Goal: Transaction & Acquisition: Book appointment/travel/reservation

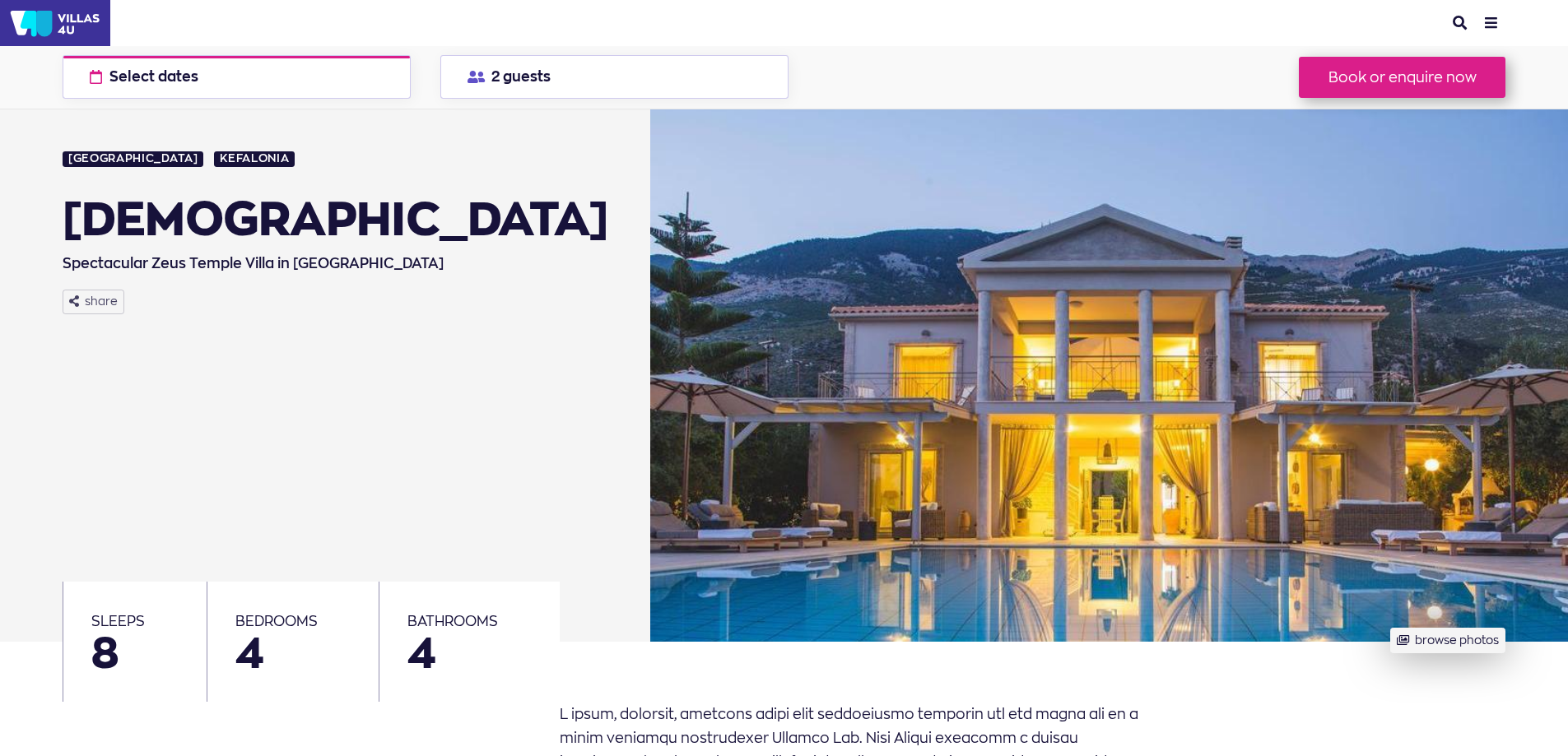
click at [517, 325] on div "[GEOGRAPHIC_DATA] [GEOGRAPHIC_DATA] Zeus Temple Spectacular [DEMOGRAPHIC_DATA] …" at bounding box center [345, 375] width 566 height 533
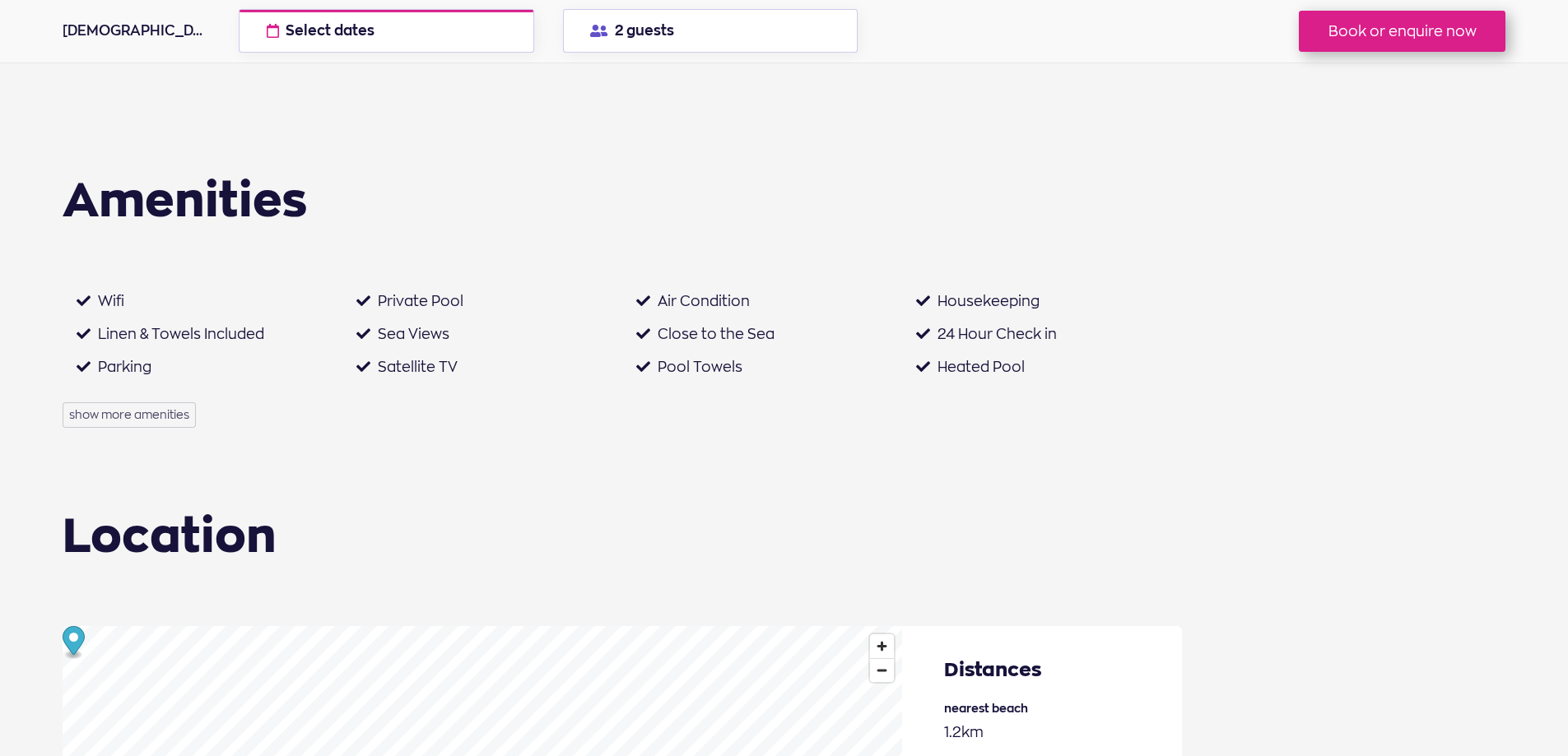
scroll to position [1755, 0]
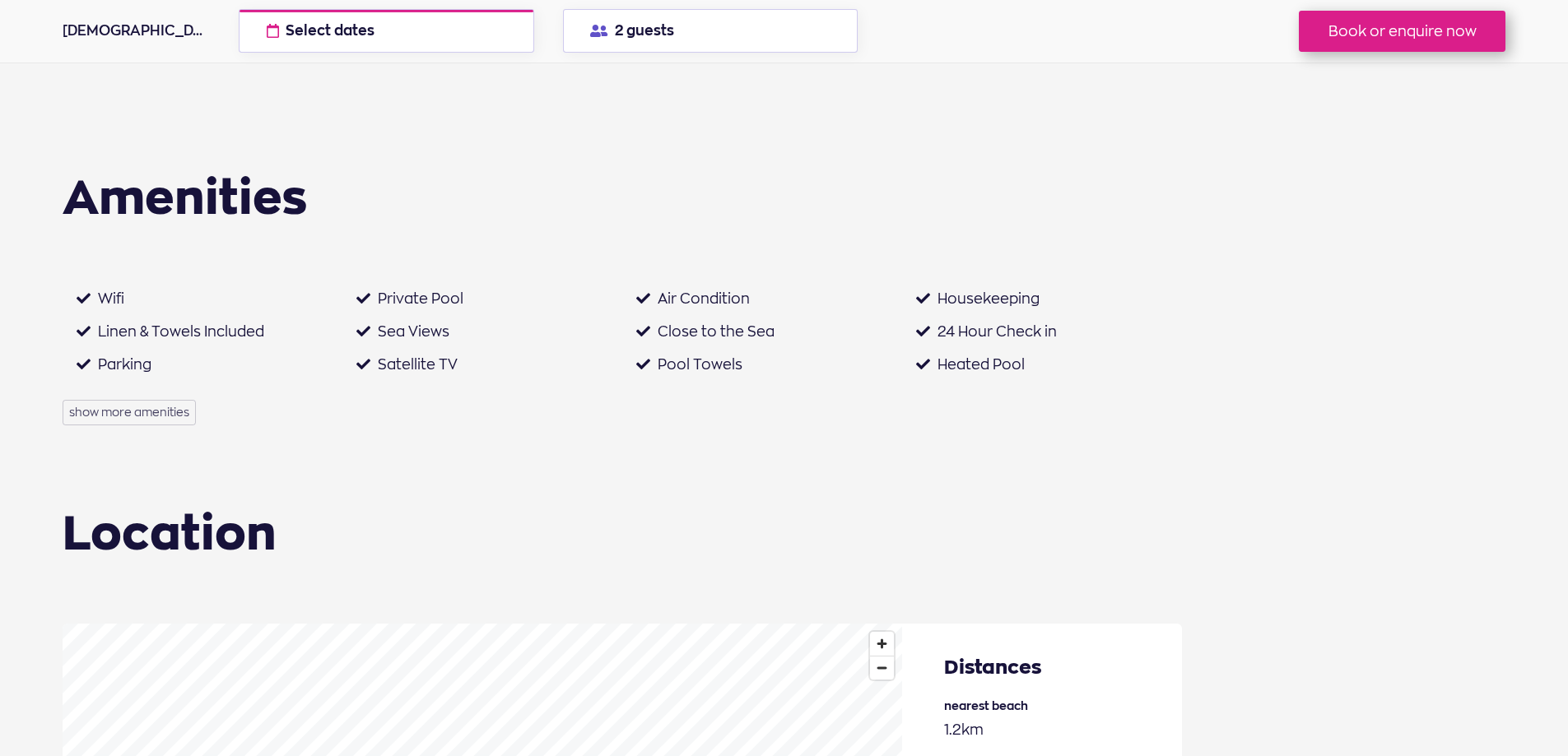
drag, startPoint x: 606, startPoint y: 239, endPoint x: 555, endPoint y: 170, distance: 85.8
drag, startPoint x: 555, startPoint y: 170, endPoint x: 518, endPoint y: 172, distance: 37.1
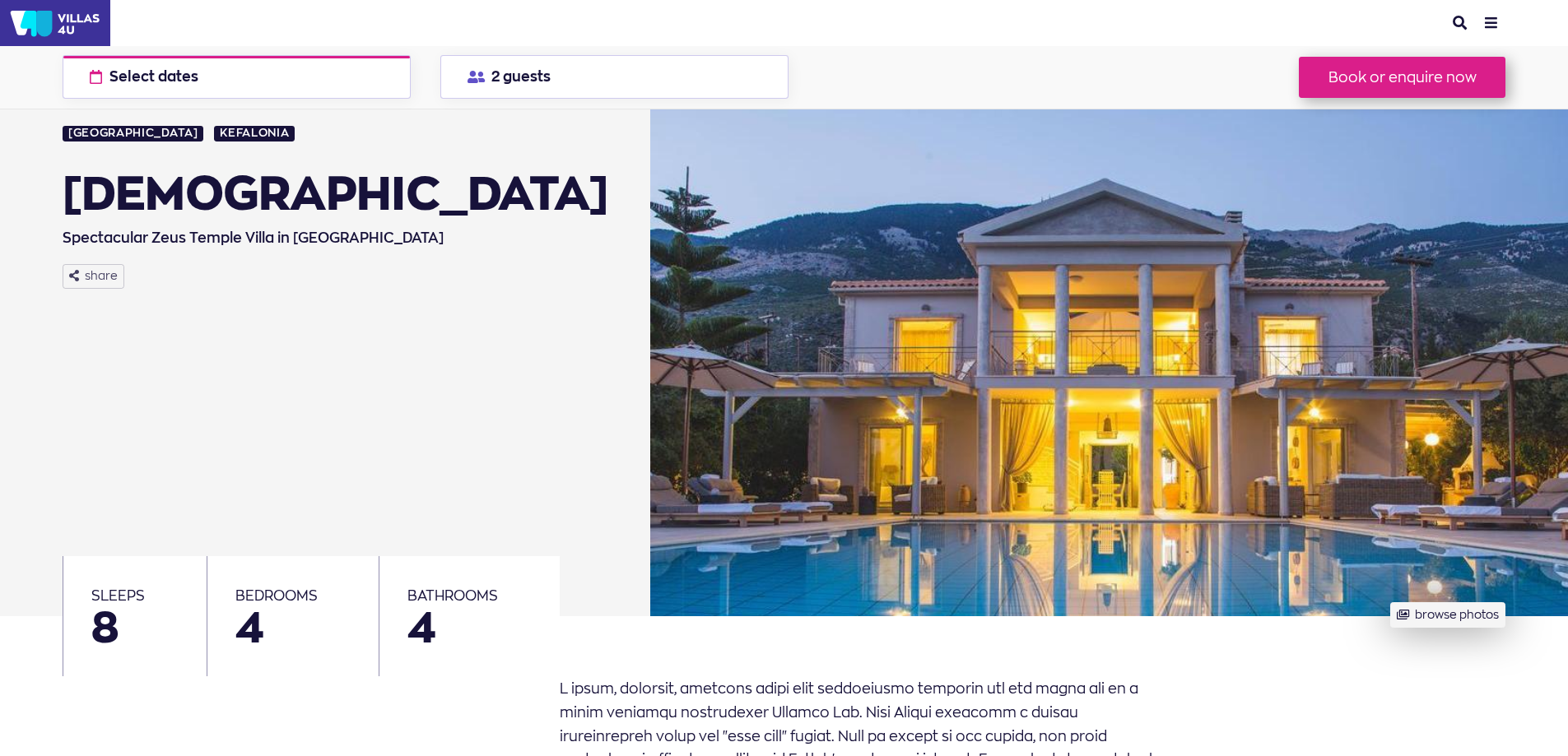
scroll to position [0, 0]
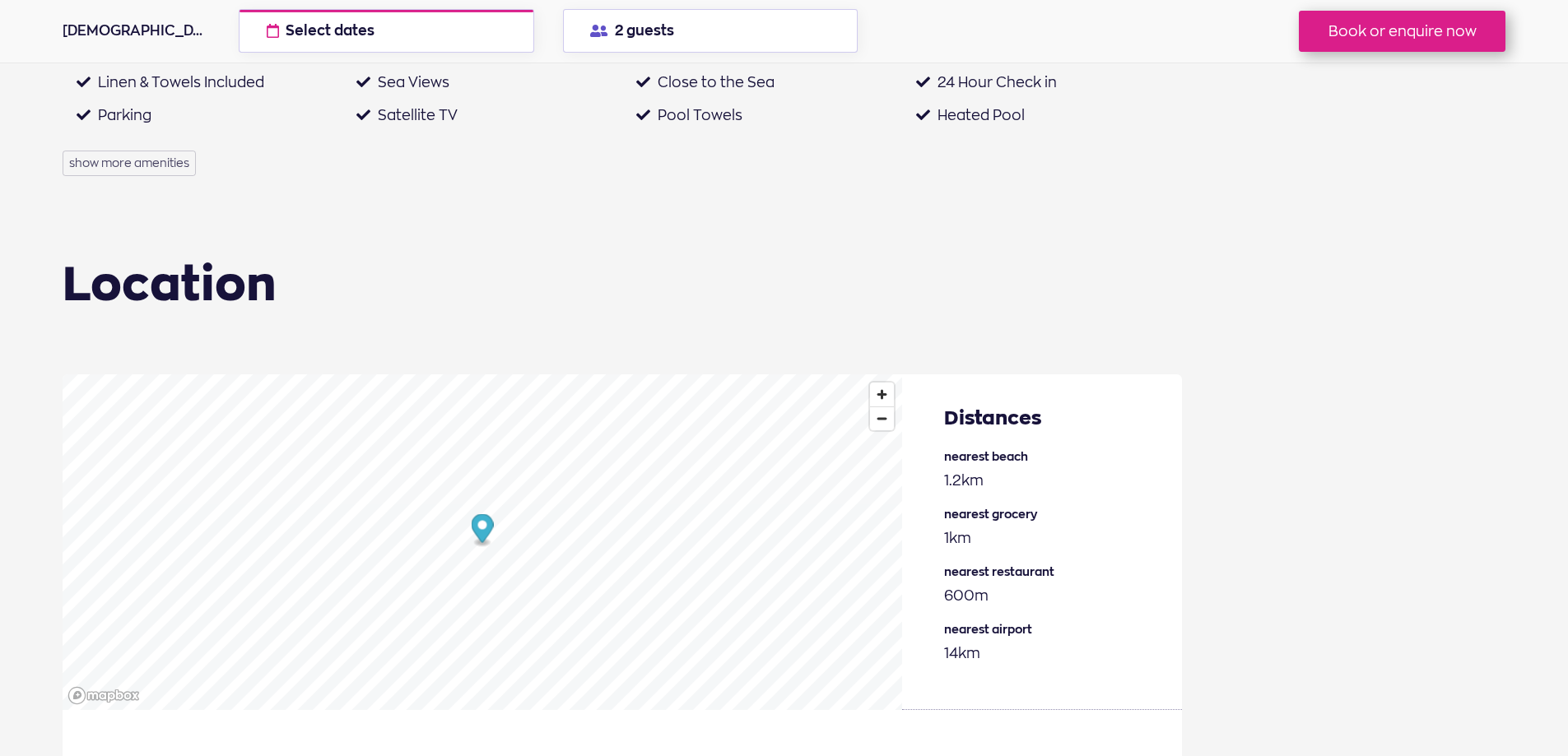
scroll to position [2084, 0]
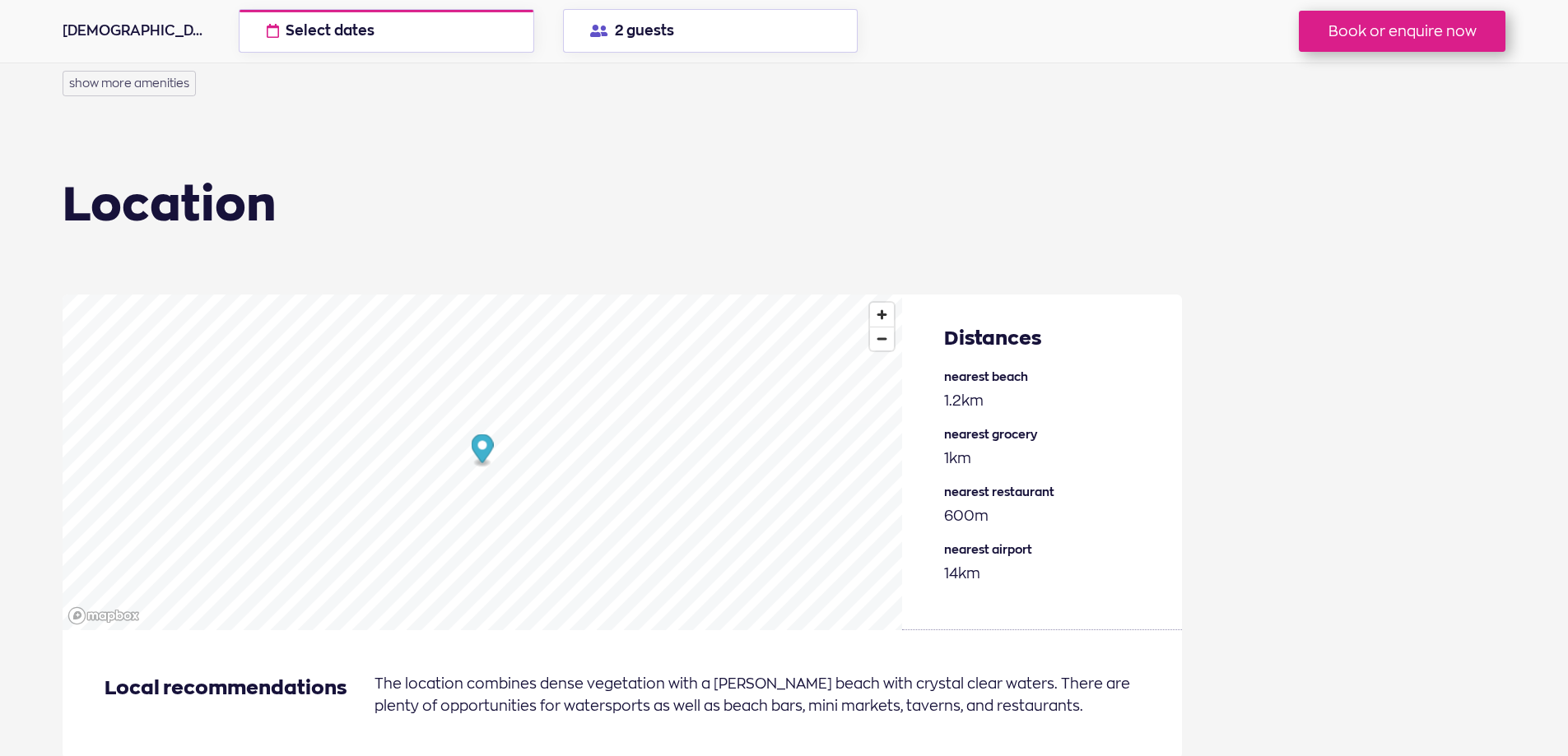
drag, startPoint x: 882, startPoint y: 255, endPoint x: 868, endPoint y: 253, distance: 14.1
click at [868, 253] on section "Location Distances nearest beach 1.2km nearest grocery 1km nearest restaurant n…" at bounding box center [757, 490] width 1390 height 620
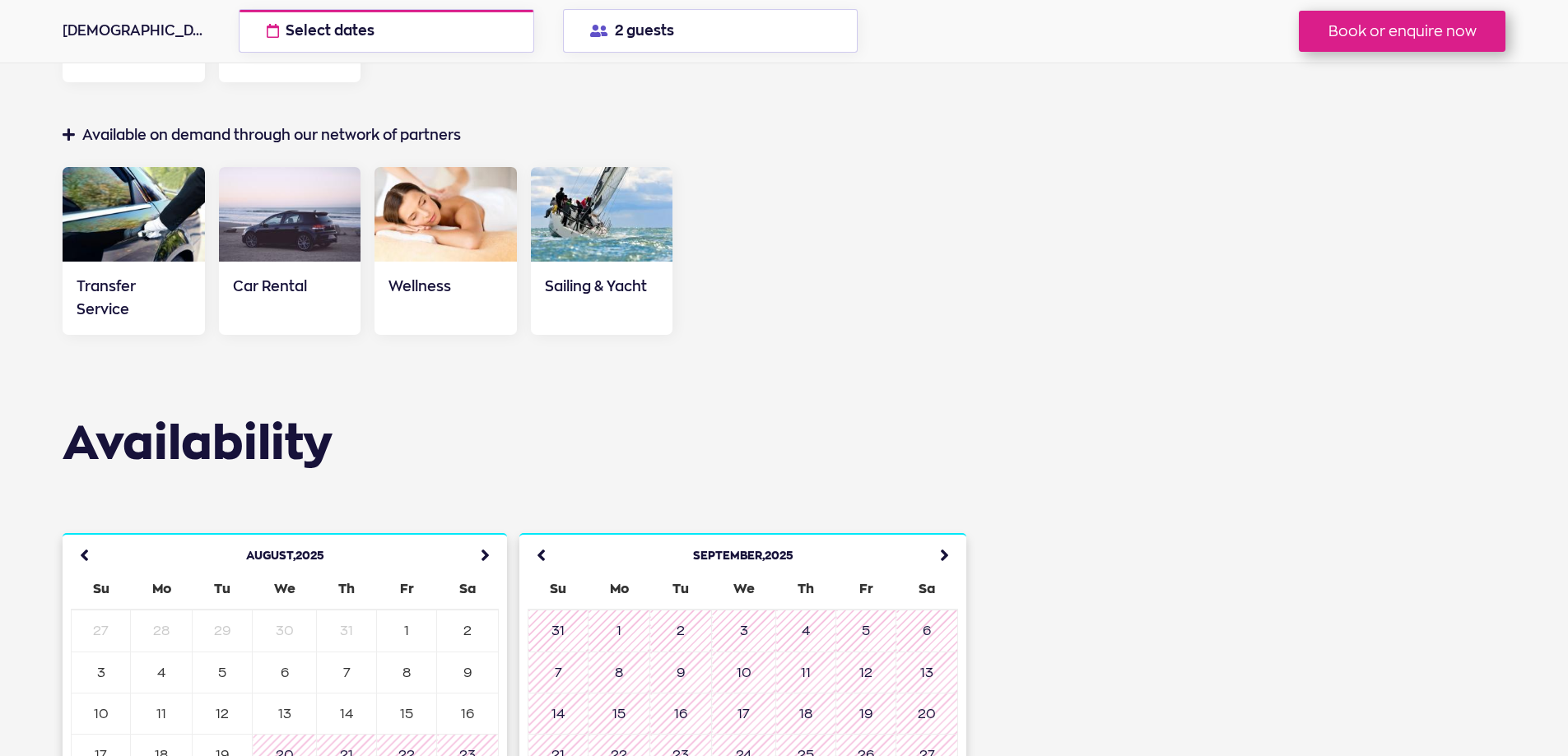
scroll to position [3182, 0]
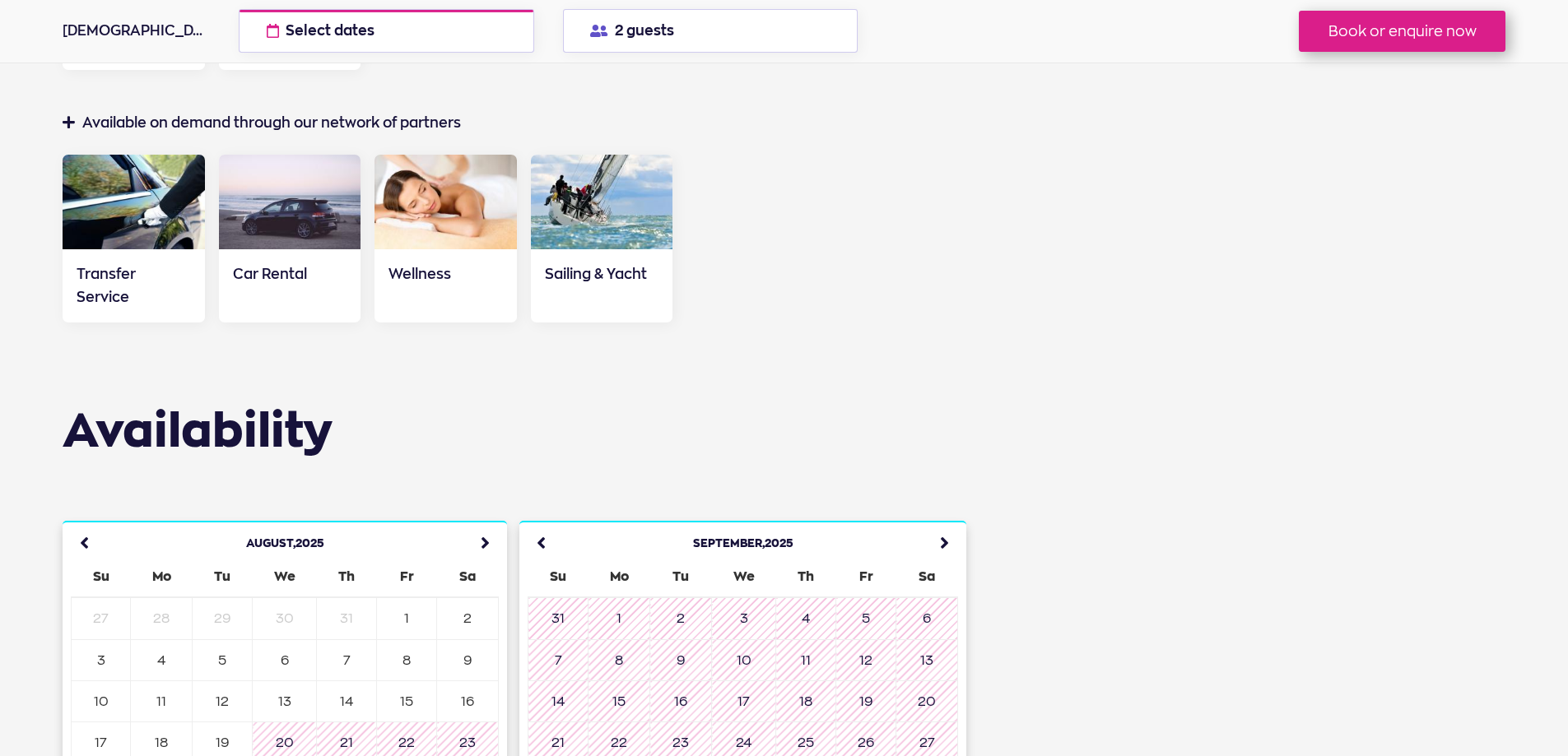
drag, startPoint x: 871, startPoint y: 310, endPoint x: 534, endPoint y: 408, distance: 351.0
drag, startPoint x: 534, startPoint y: 408, endPoint x: 523, endPoint y: 413, distance: 12.1
click at [523, 413] on section "Availability August , 2025 Su Mo Tu We Th Fr Sa 27 28 29 30 31 1 2 3 4 5 6 7 8 …" at bounding box center [757, 654] width 1390 height 496
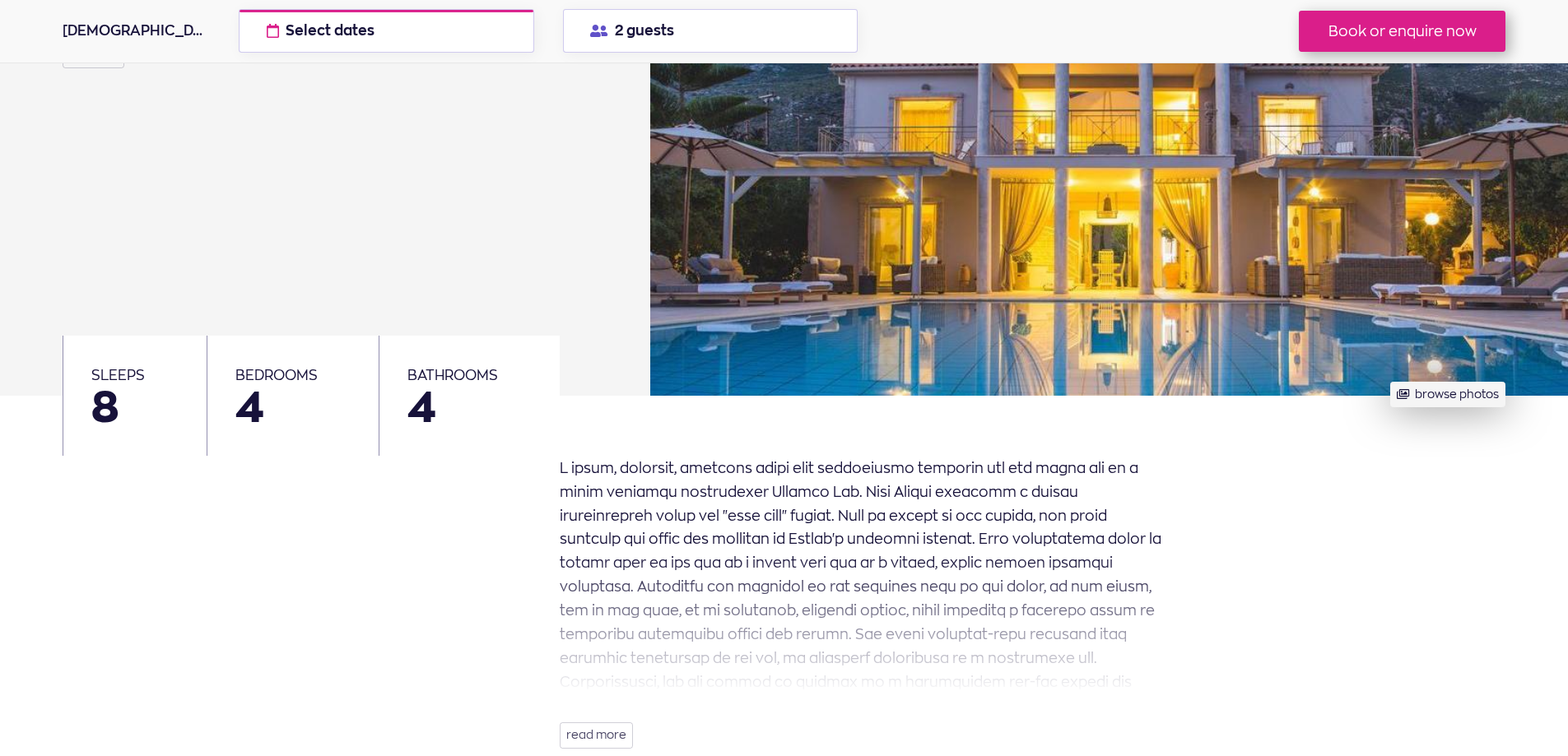
scroll to position [277, 0]
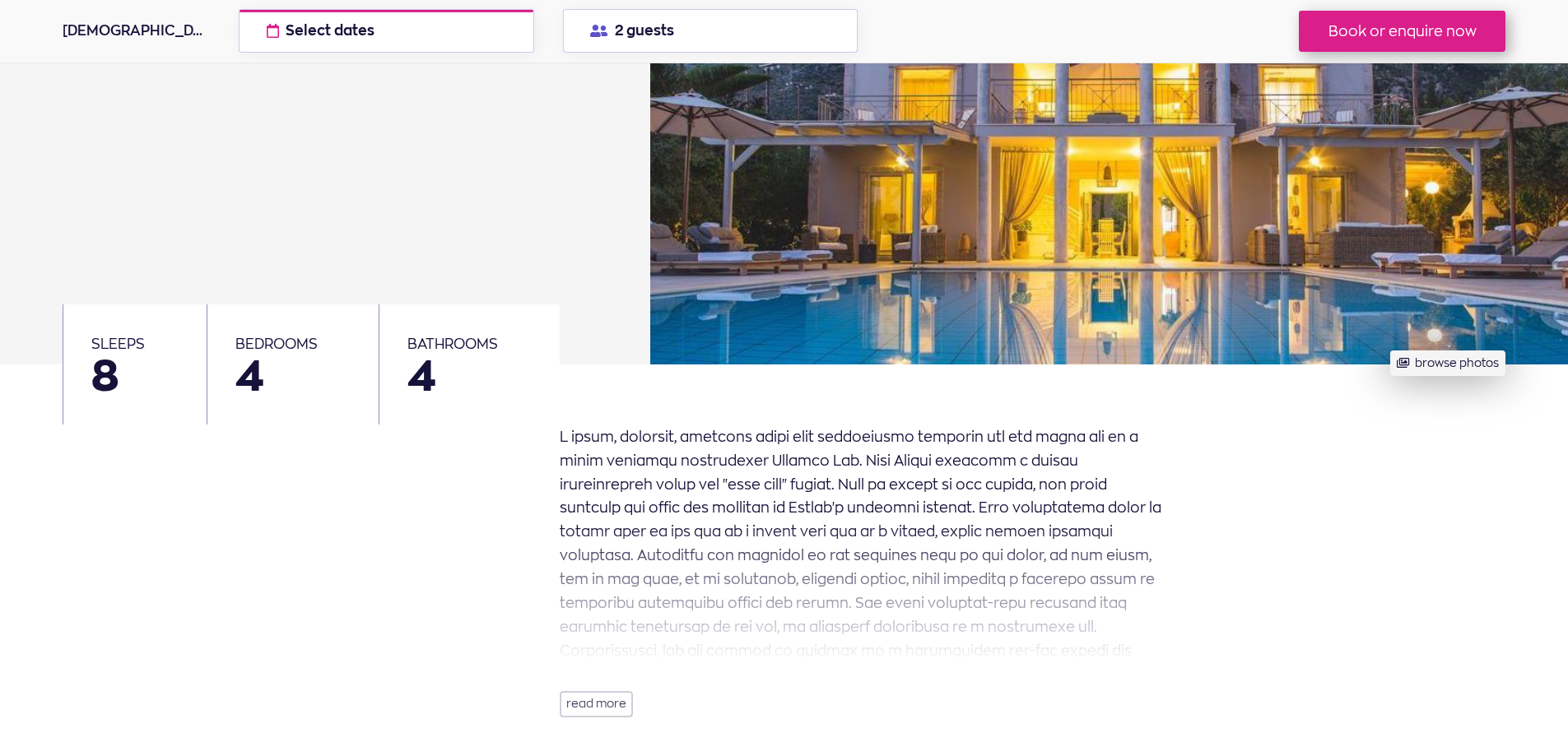
click at [629, 710] on button "read more" at bounding box center [596, 704] width 74 height 26
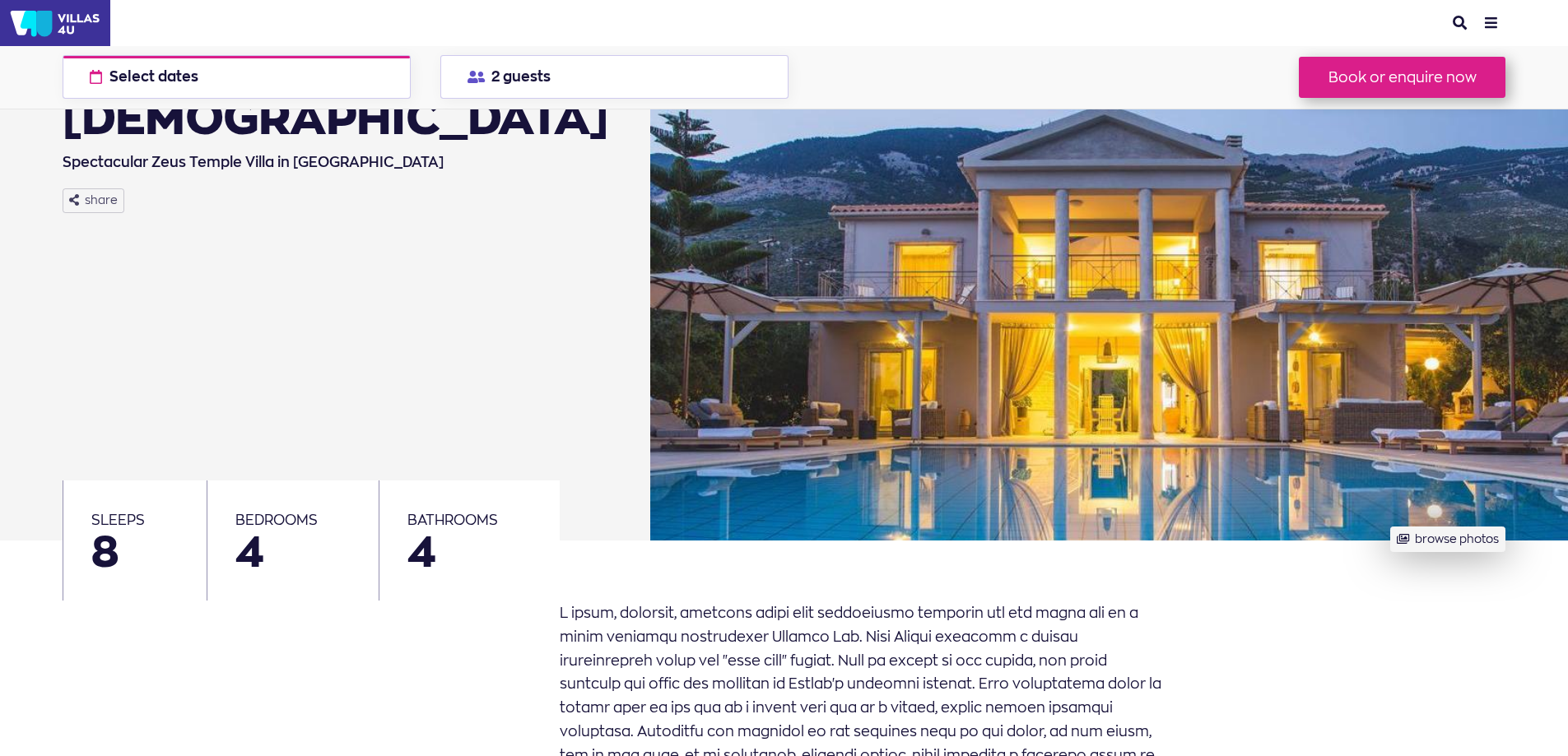
scroll to position [0, 0]
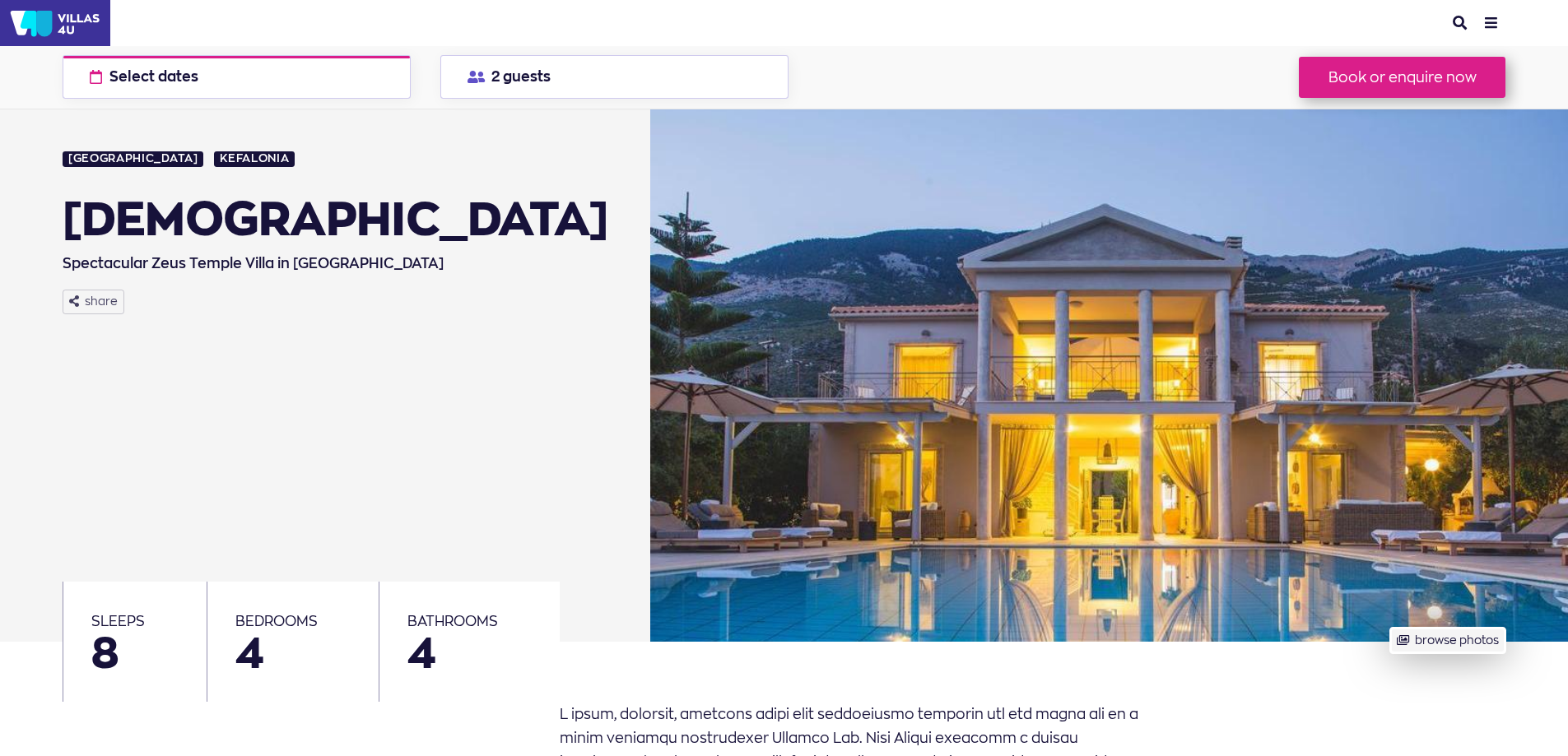
click at [1456, 648] on button "browse photos" at bounding box center [1447, 640] width 115 height 25
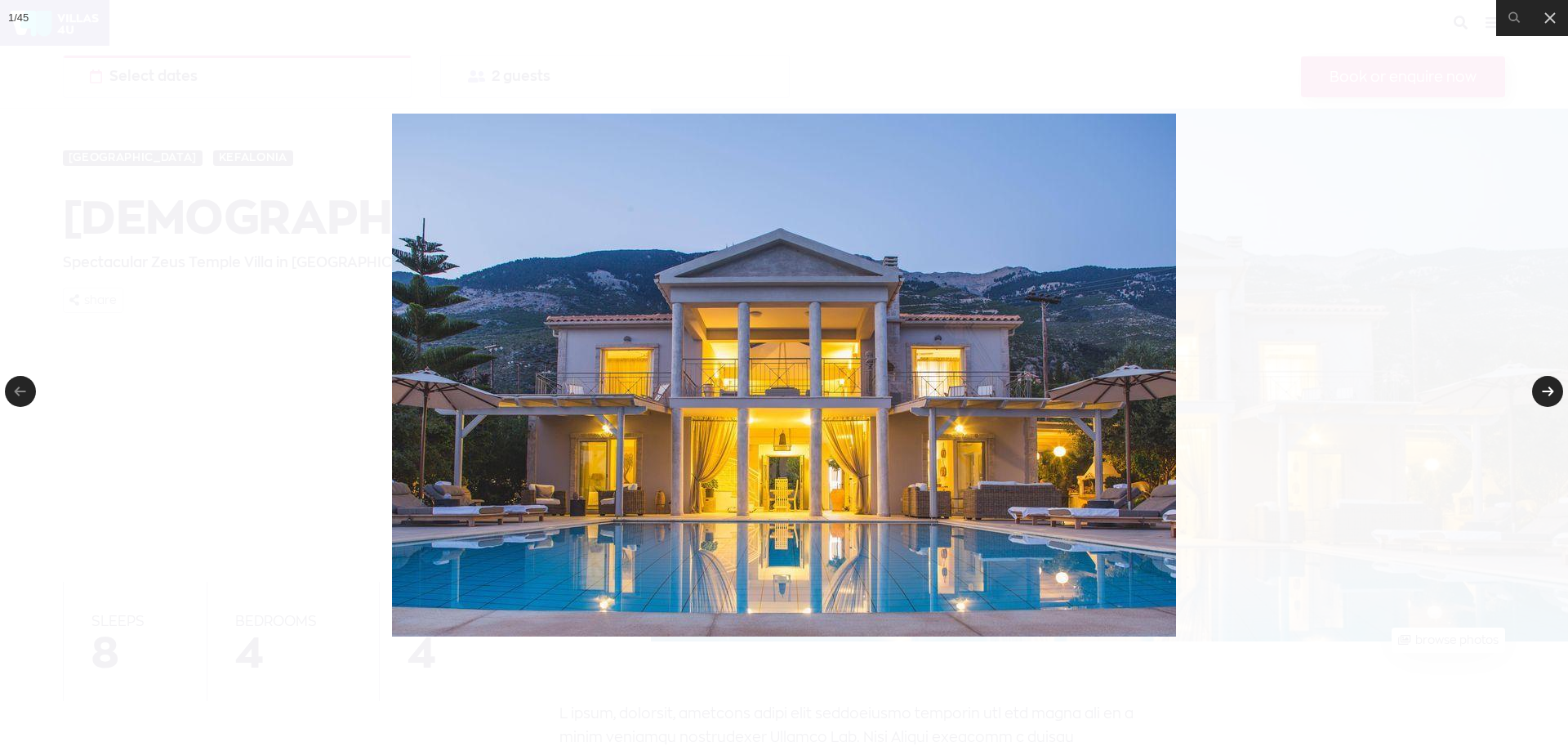
click at [1538, 379] on link at bounding box center [1548, 392] width 31 height 31
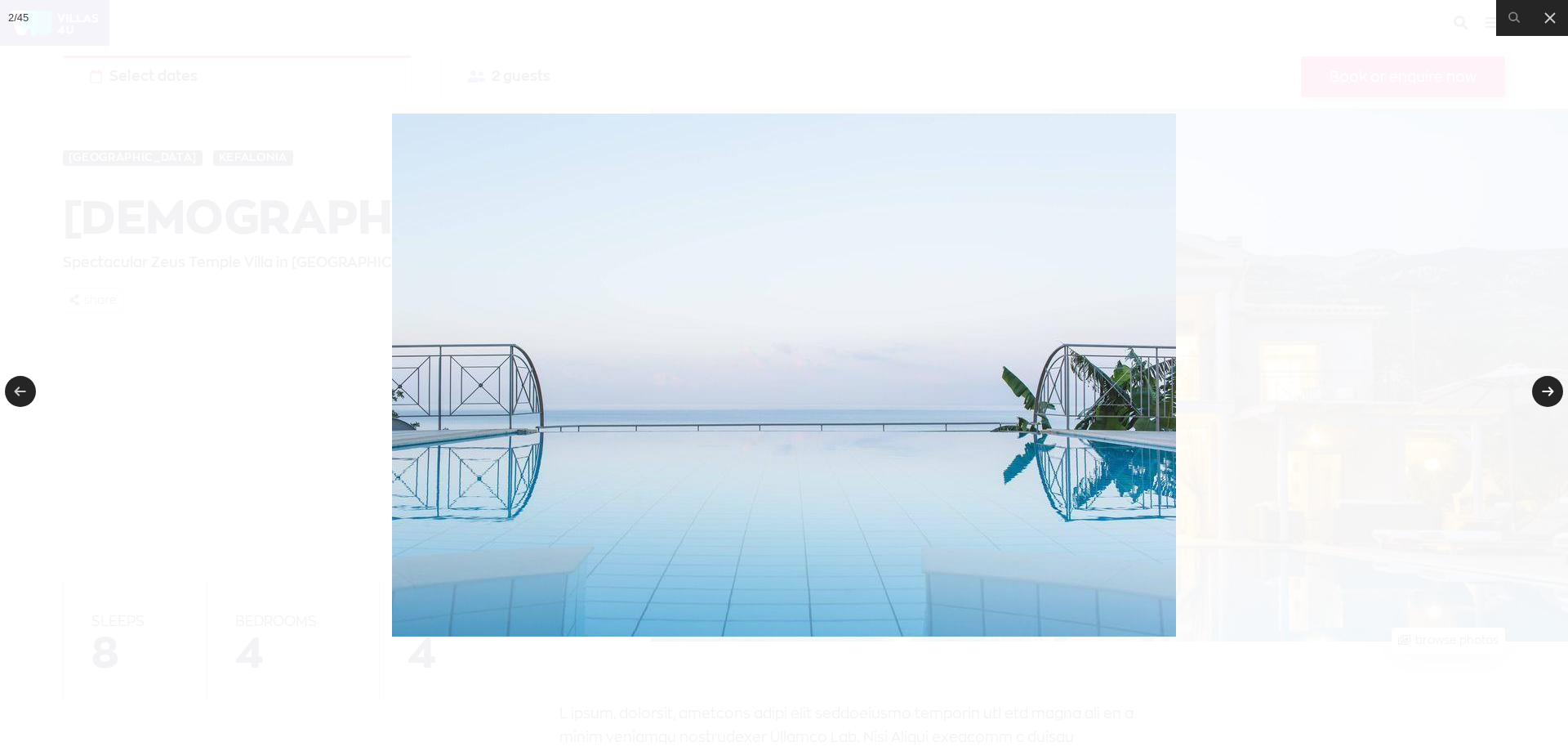
click at [1538, 379] on link at bounding box center [1548, 392] width 31 height 31
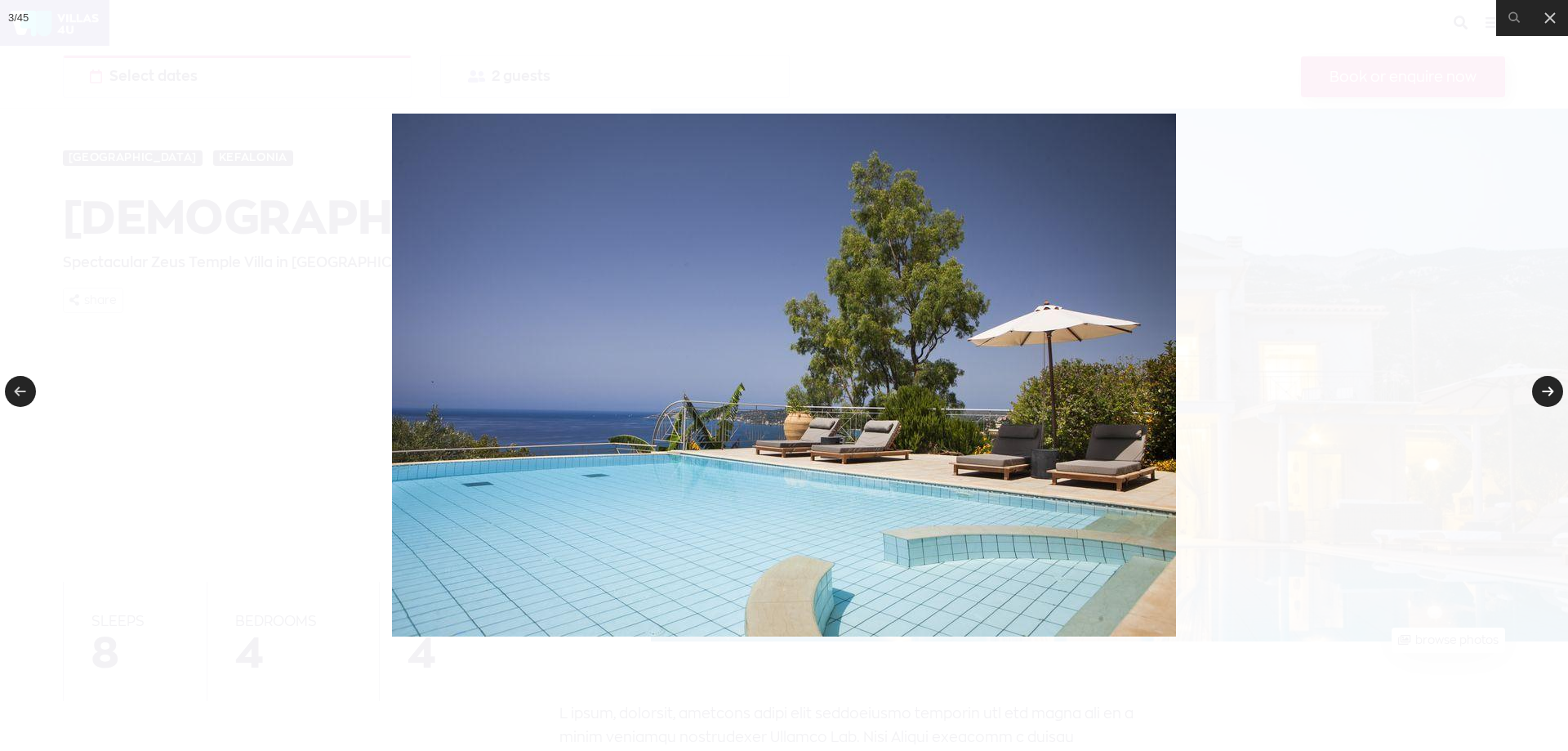
click at [1538, 379] on link at bounding box center [1548, 392] width 31 height 31
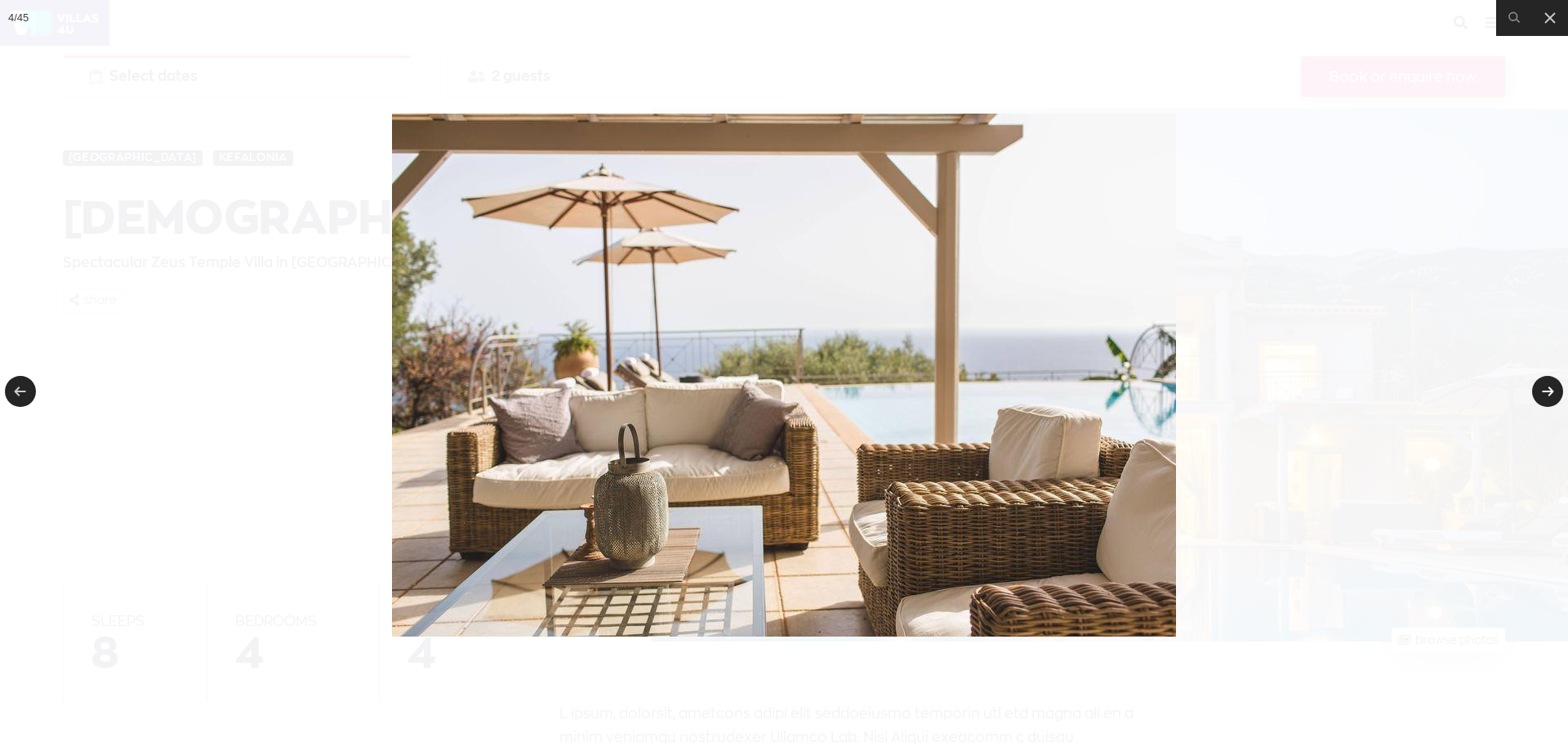
click at [1538, 379] on link at bounding box center [1548, 392] width 31 height 31
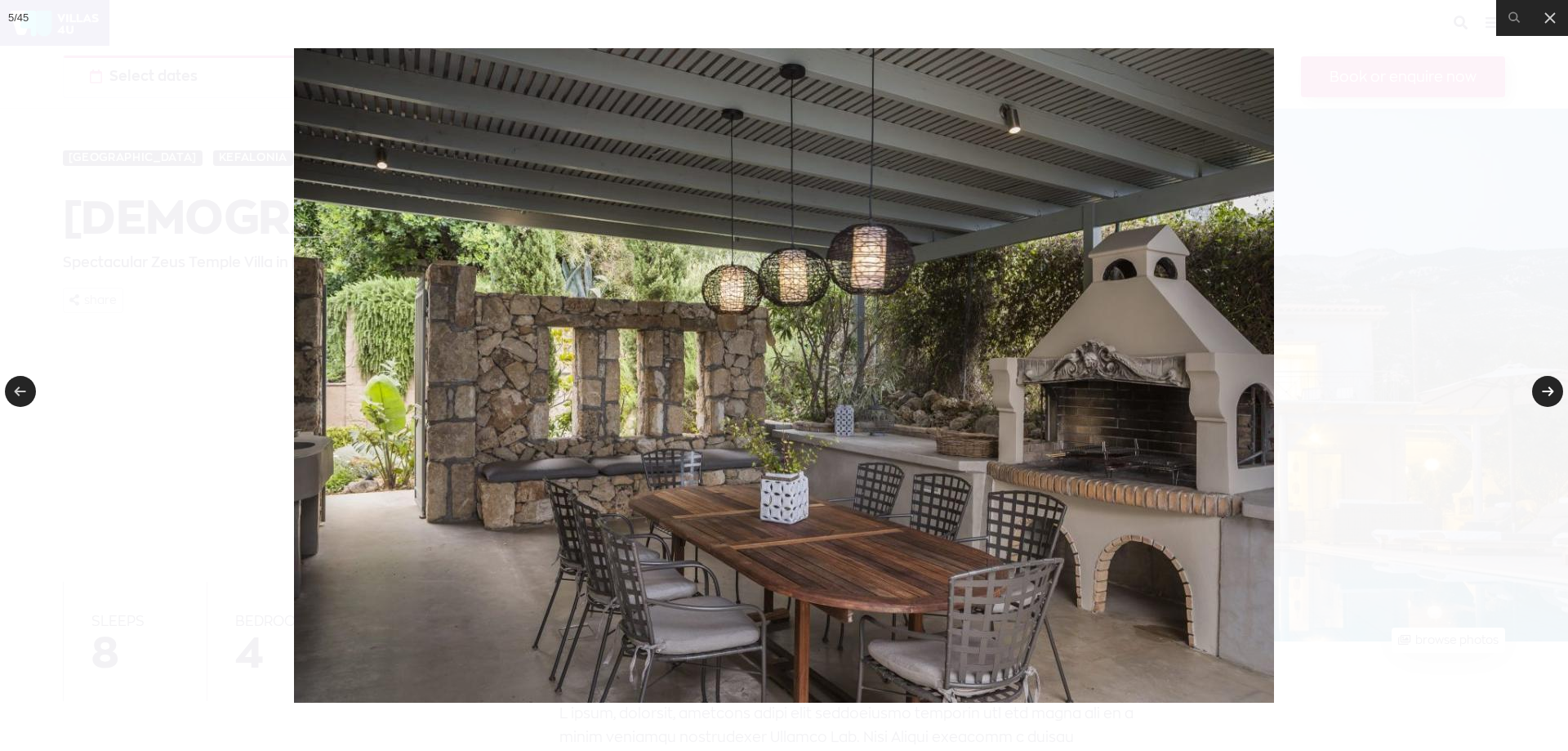
click at [1538, 379] on link at bounding box center [1548, 392] width 31 height 31
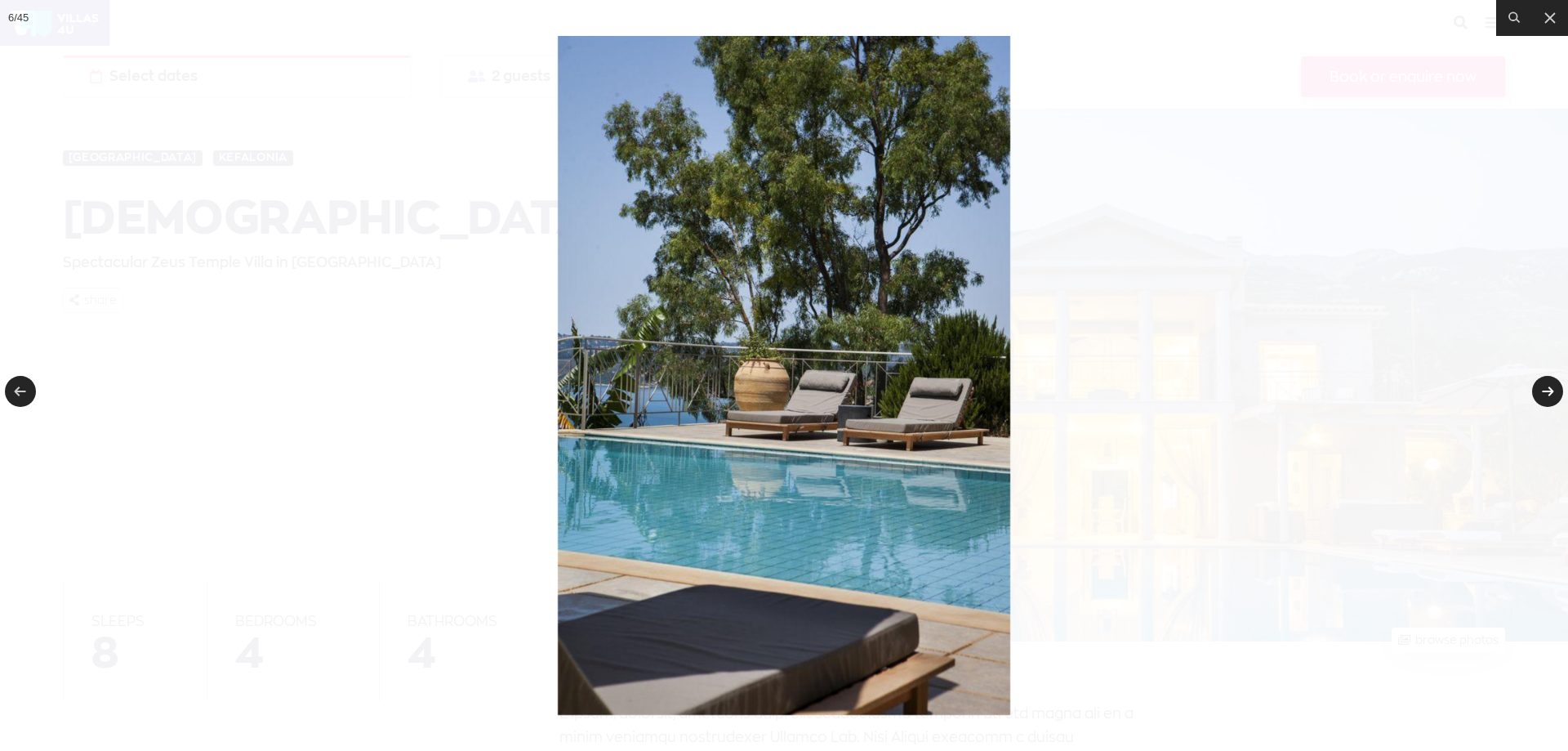
click at [1538, 379] on link at bounding box center [1548, 392] width 31 height 31
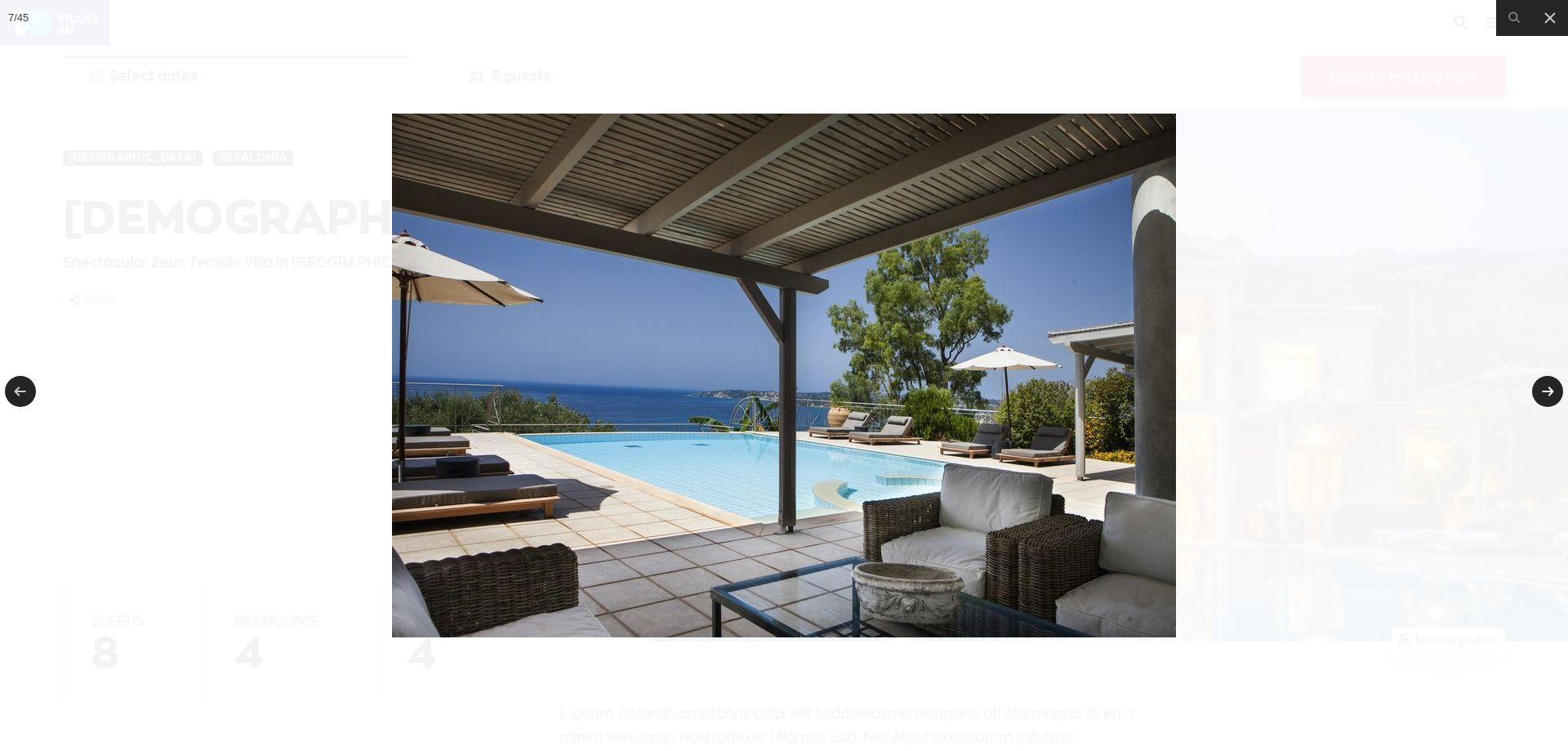
click at [1538, 379] on link at bounding box center [1548, 392] width 31 height 31
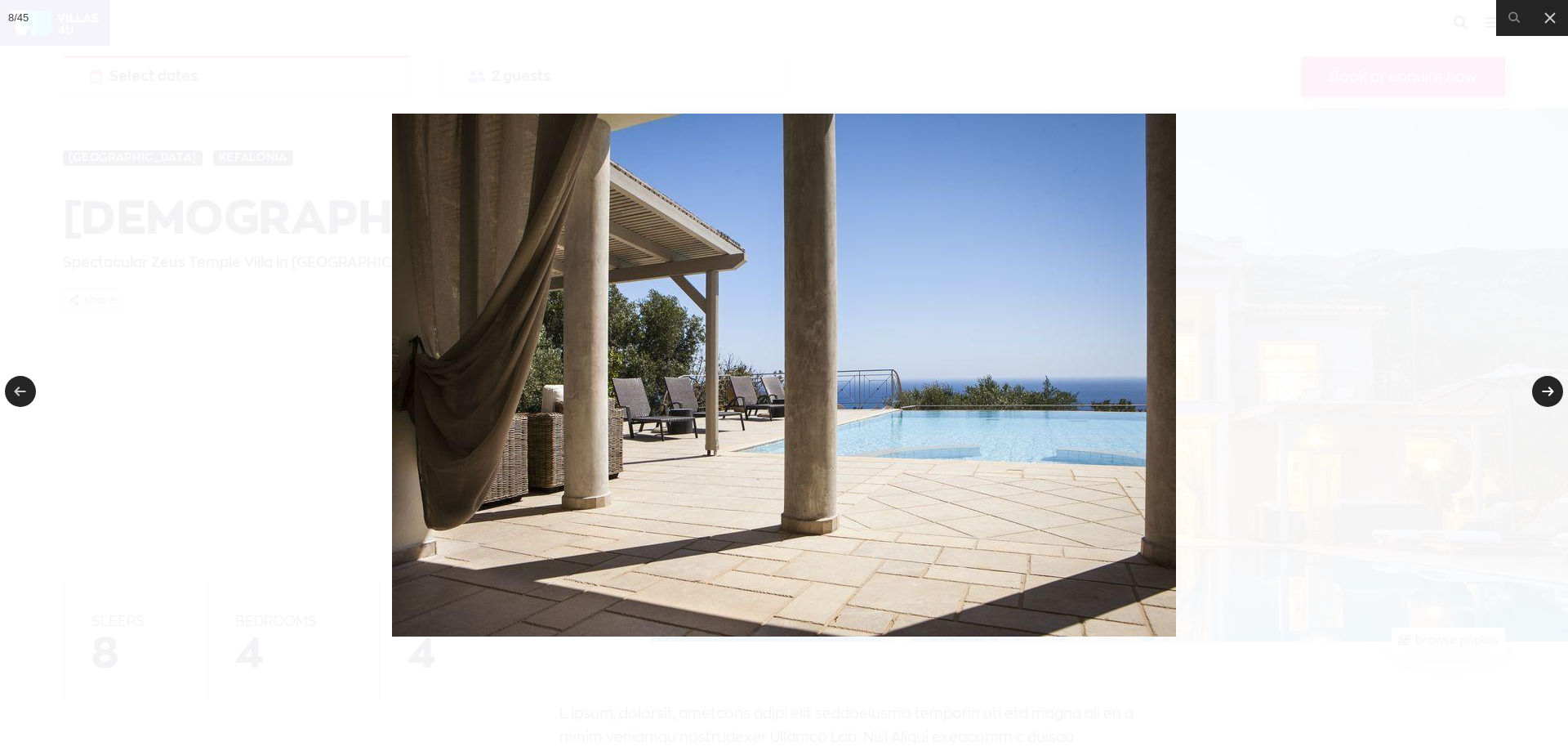
click at [1538, 379] on link at bounding box center [1548, 392] width 31 height 31
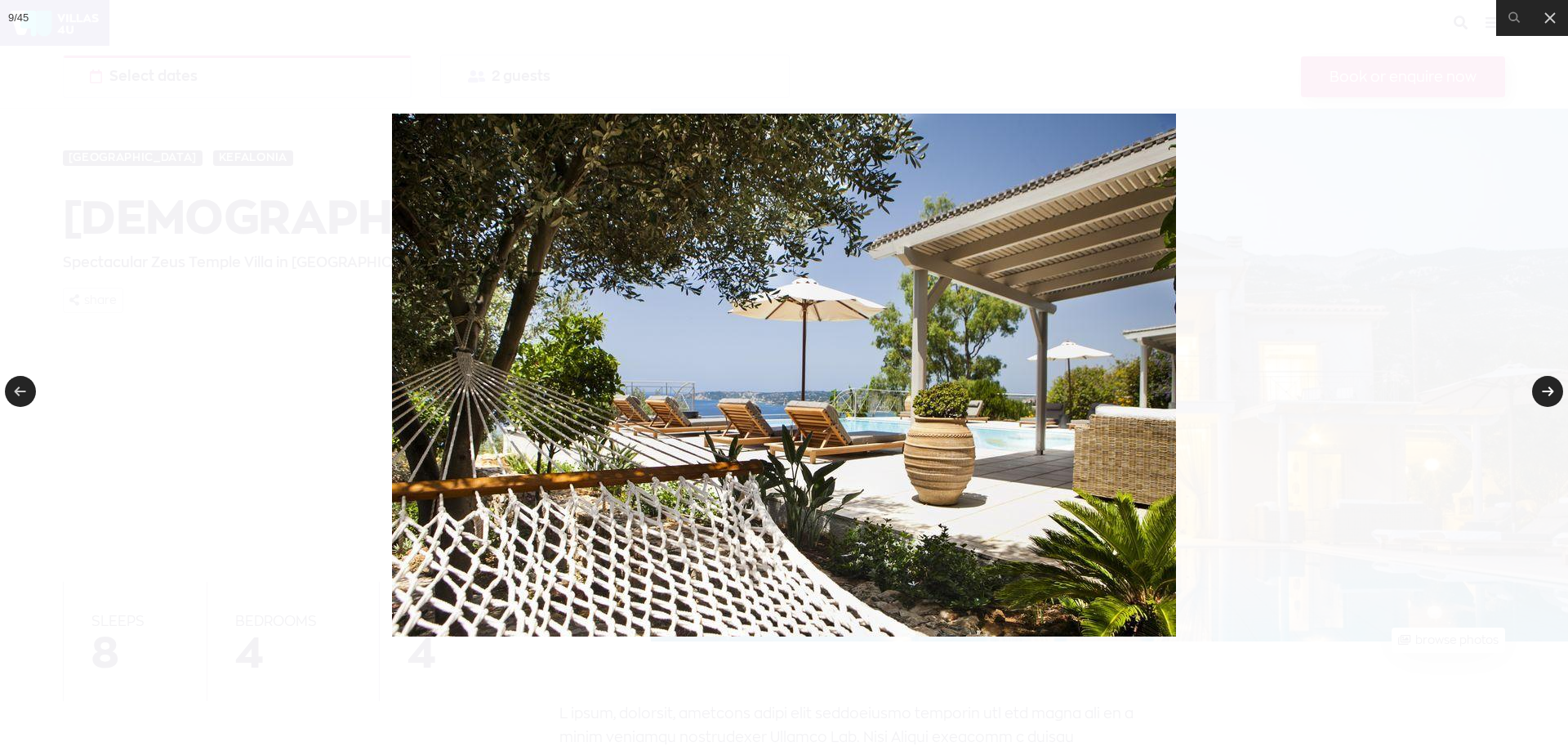
click at [1538, 379] on link at bounding box center [1548, 392] width 31 height 31
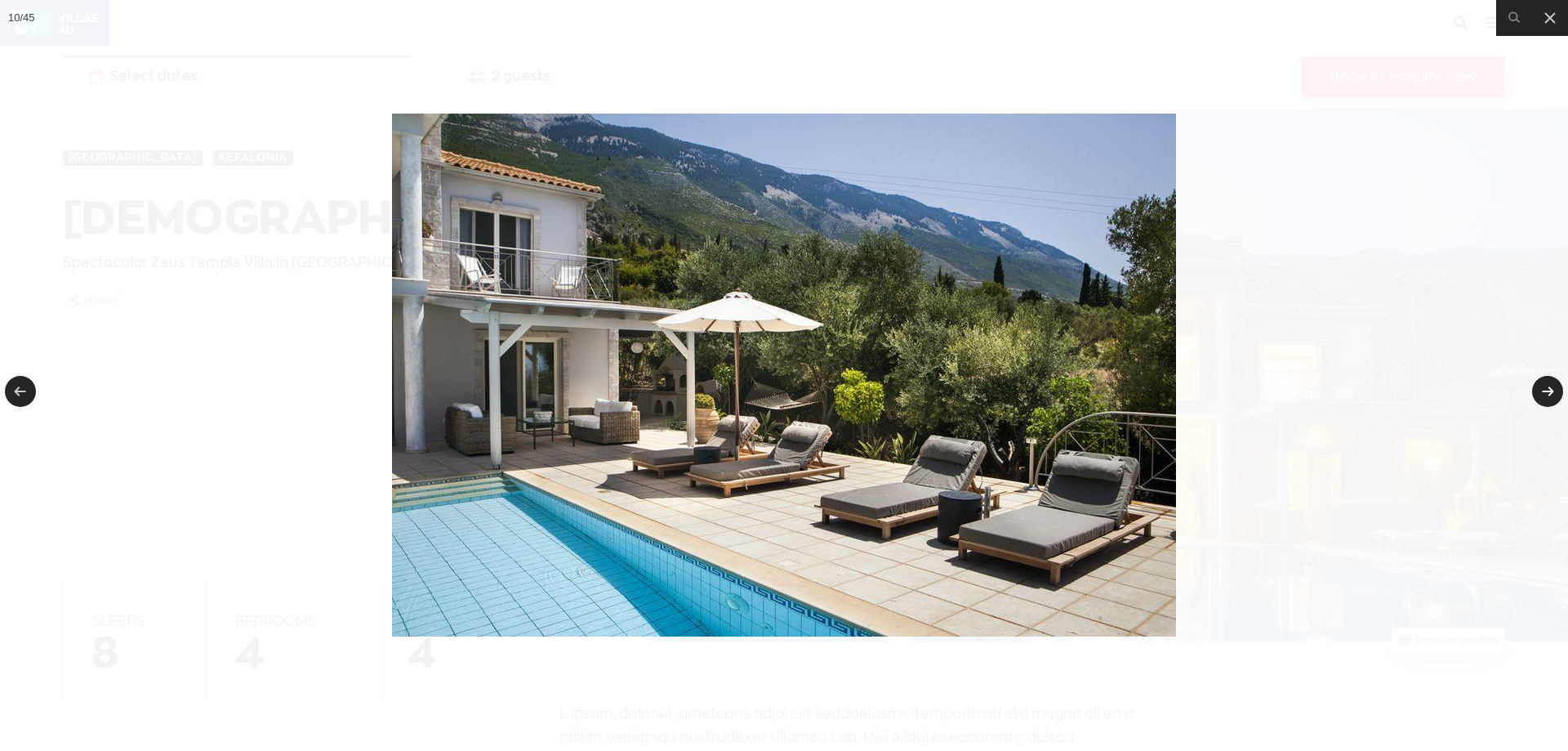
click at [1538, 379] on link at bounding box center [1548, 392] width 31 height 31
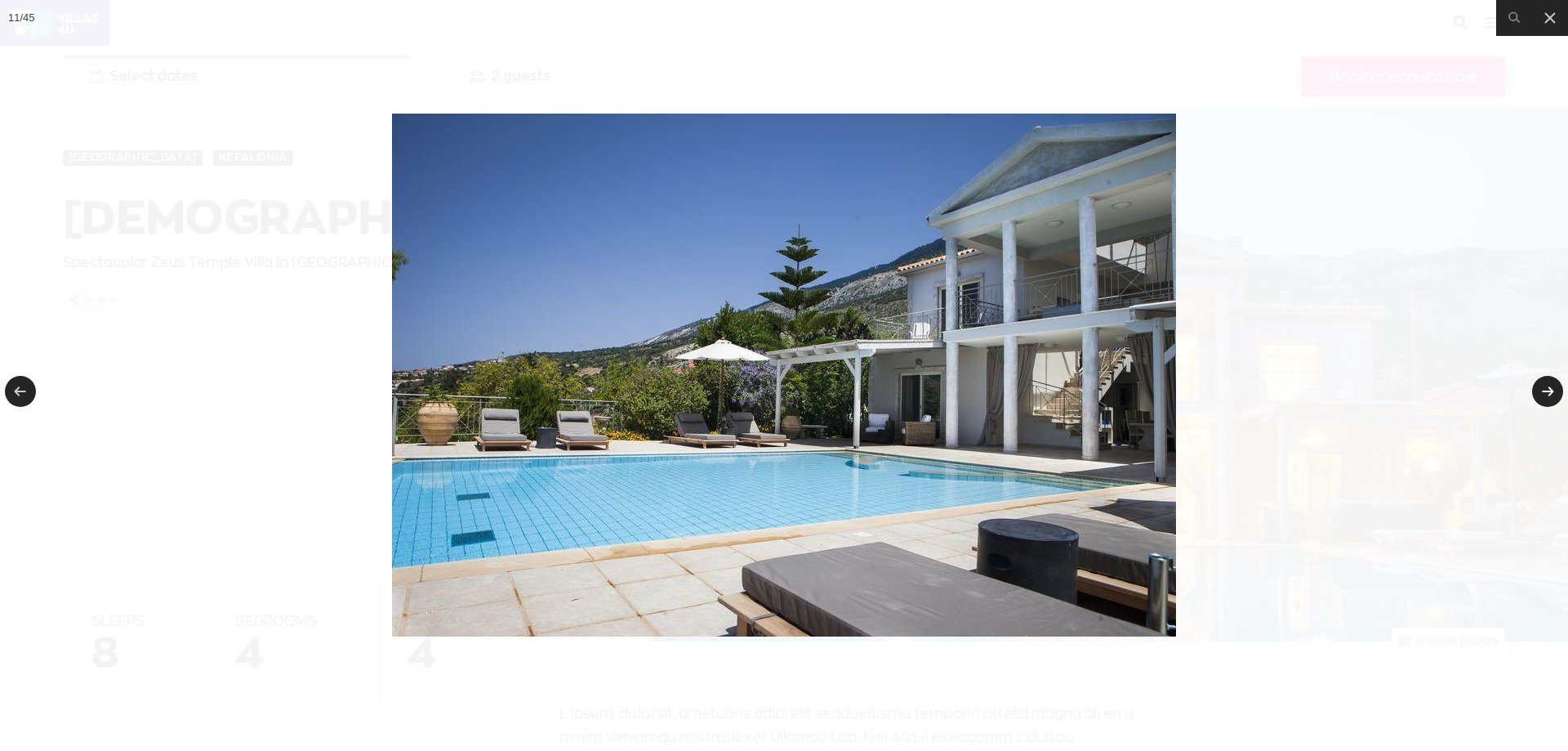
click at [1538, 379] on link at bounding box center [1548, 392] width 31 height 31
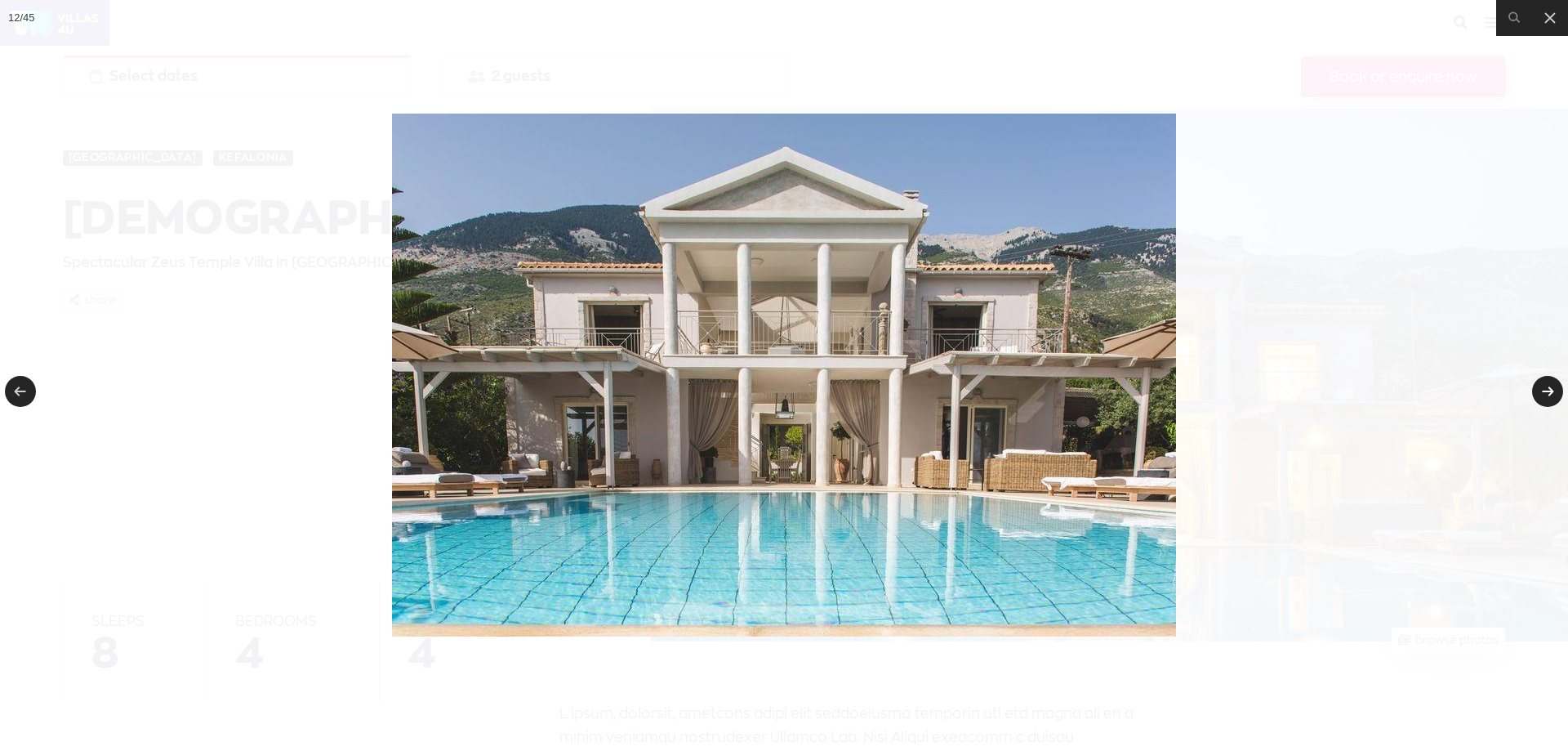
click at [1538, 379] on link at bounding box center [1548, 392] width 31 height 31
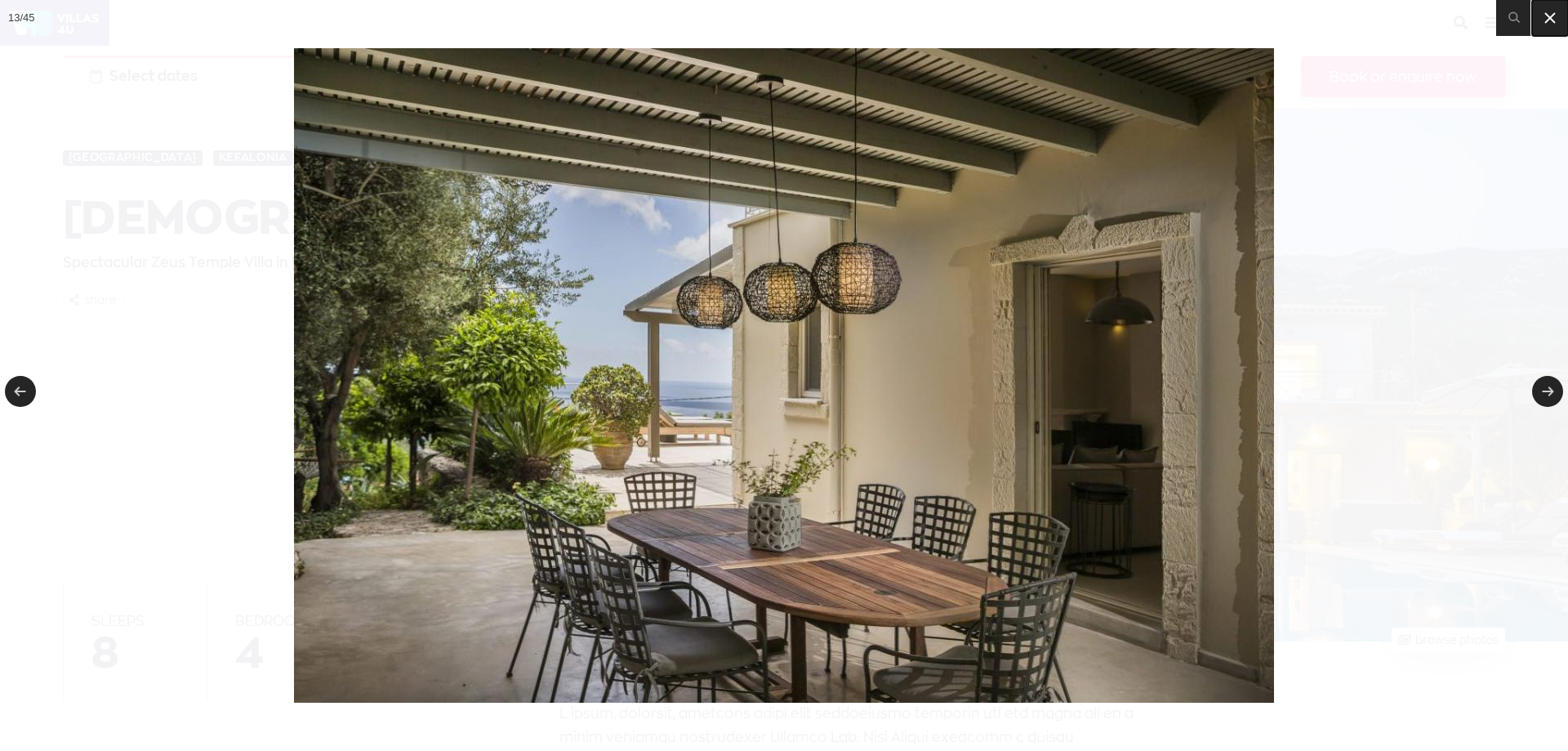
click at [1545, 8] on icon at bounding box center [1550, 17] width 20 height 20
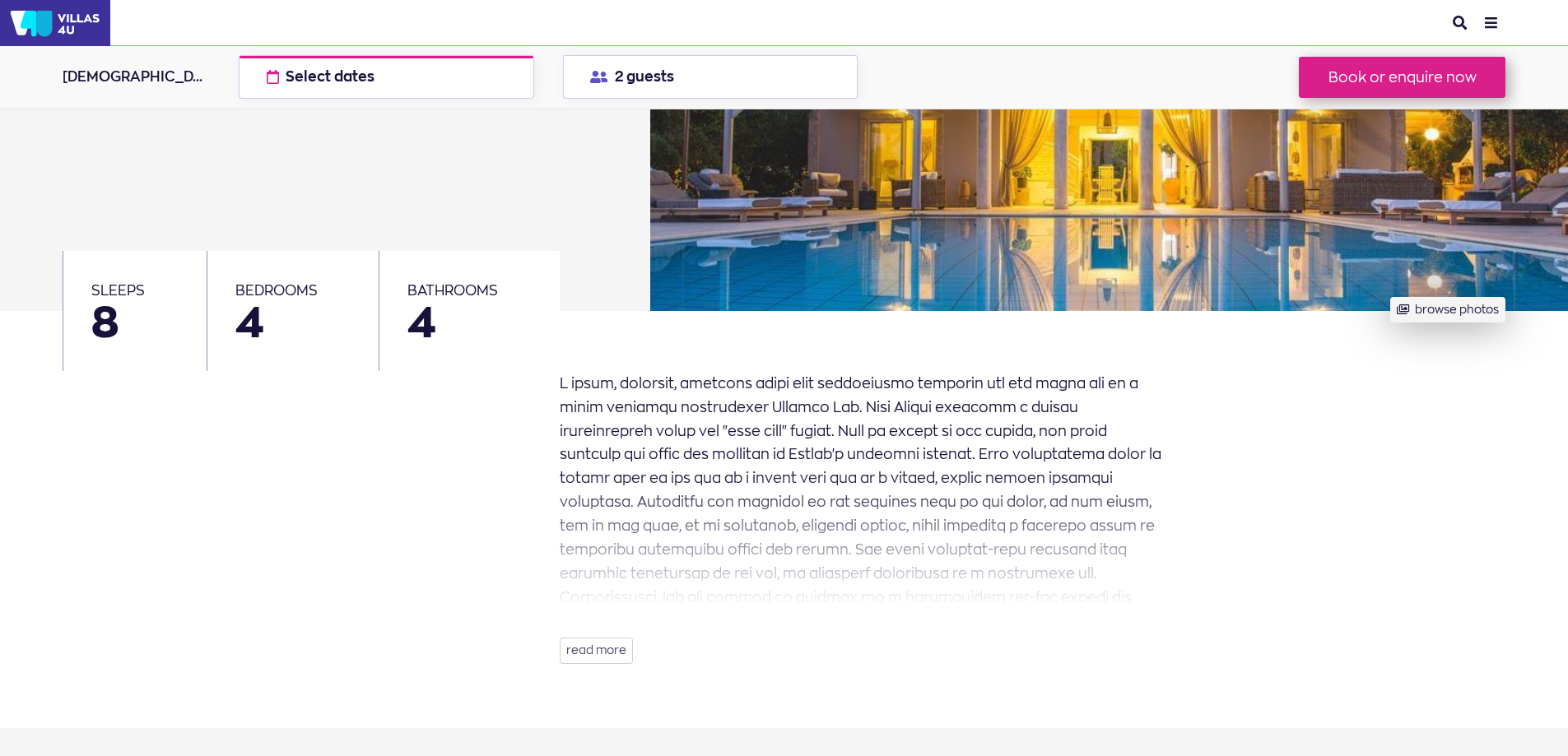
scroll to position [329, 0]
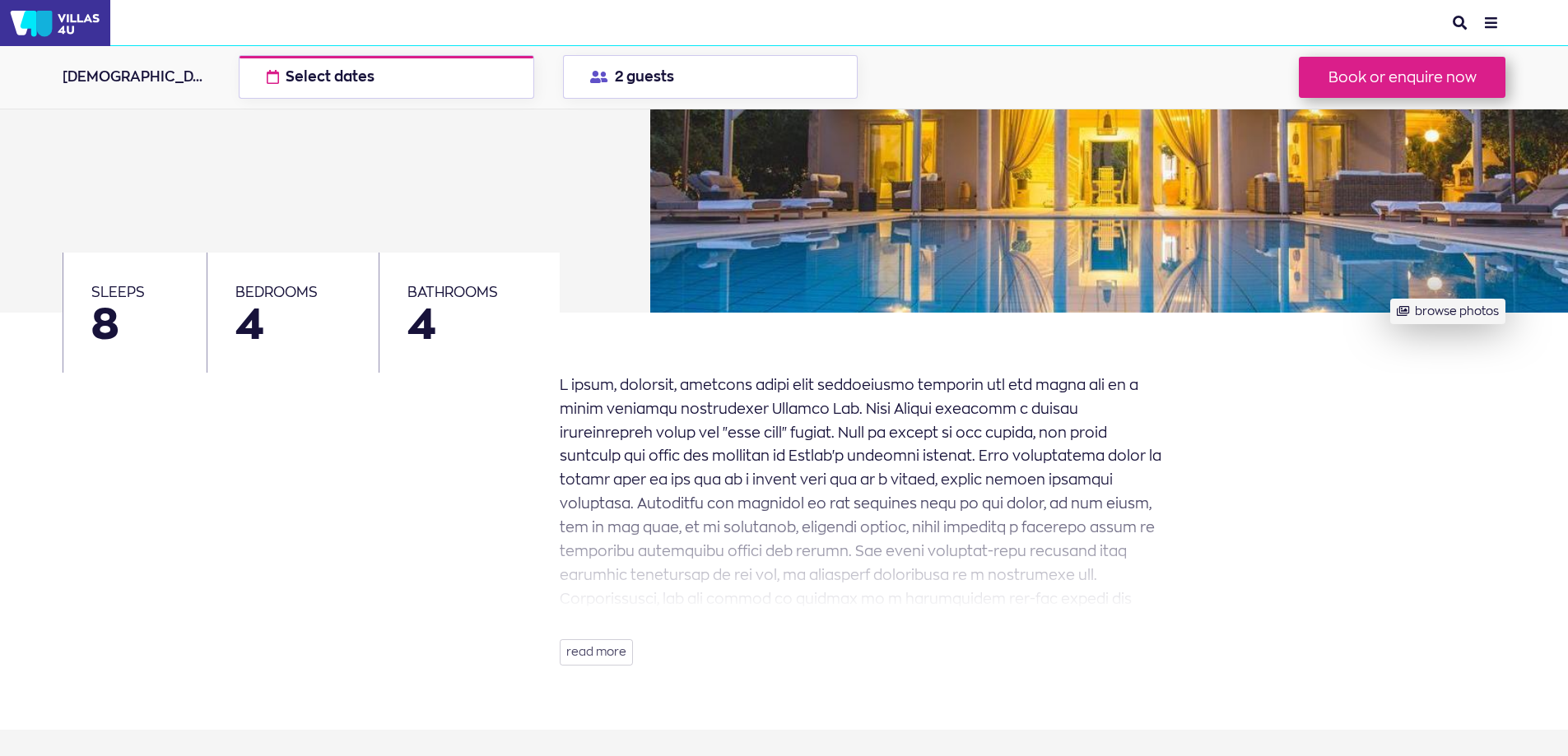
drag, startPoint x: 325, startPoint y: 190, endPoint x: 239, endPoint y: 200, distance: 86.6
click at [239, 200] on div "[GEOGRAPHIC_DATA] [GEOGRAPHIC_DATA] Zeus Temple Spectacular [DEMOGRAPHIC_DATA] …" at bounding box center [345, 46] width 566 height 533
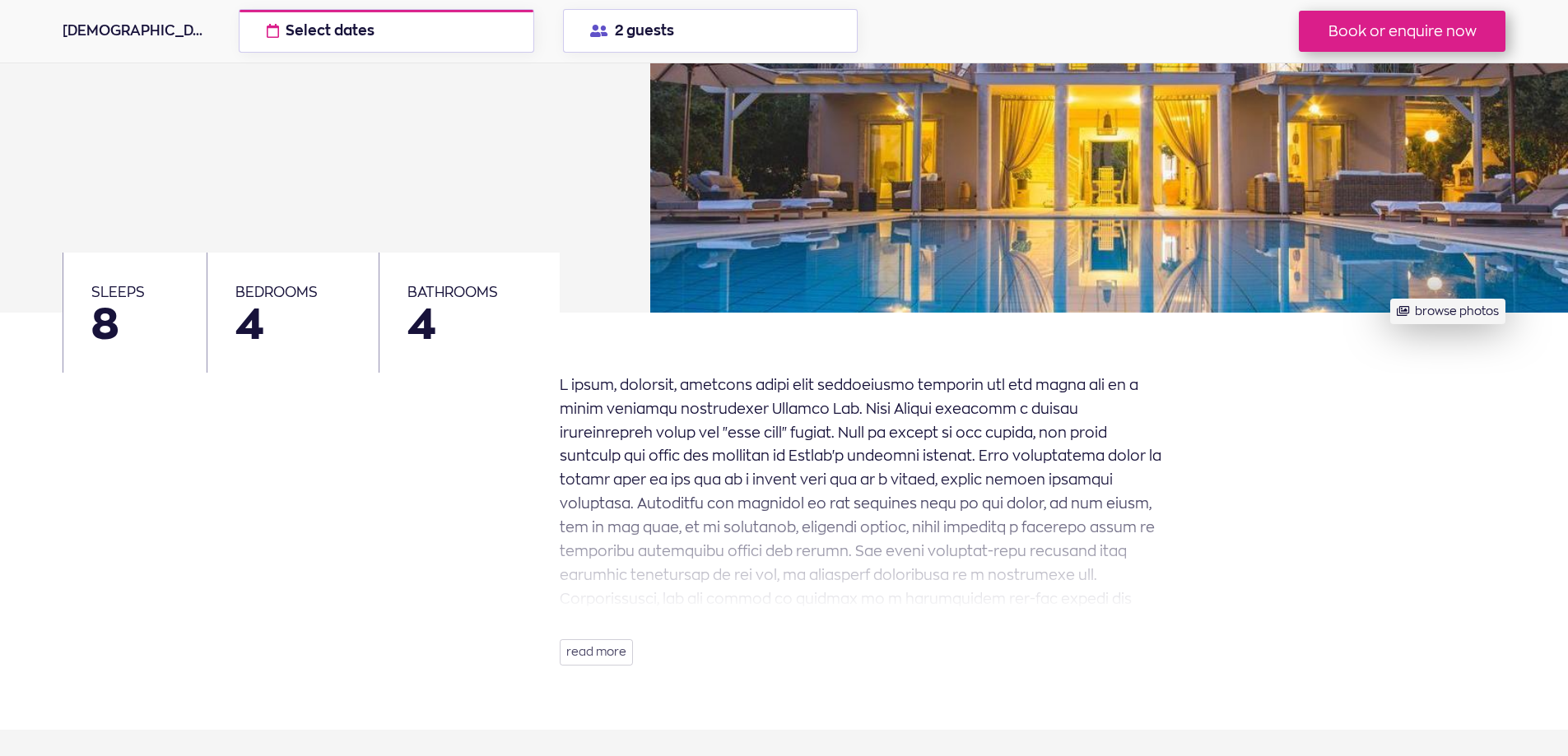
scroll to position [438, 0]
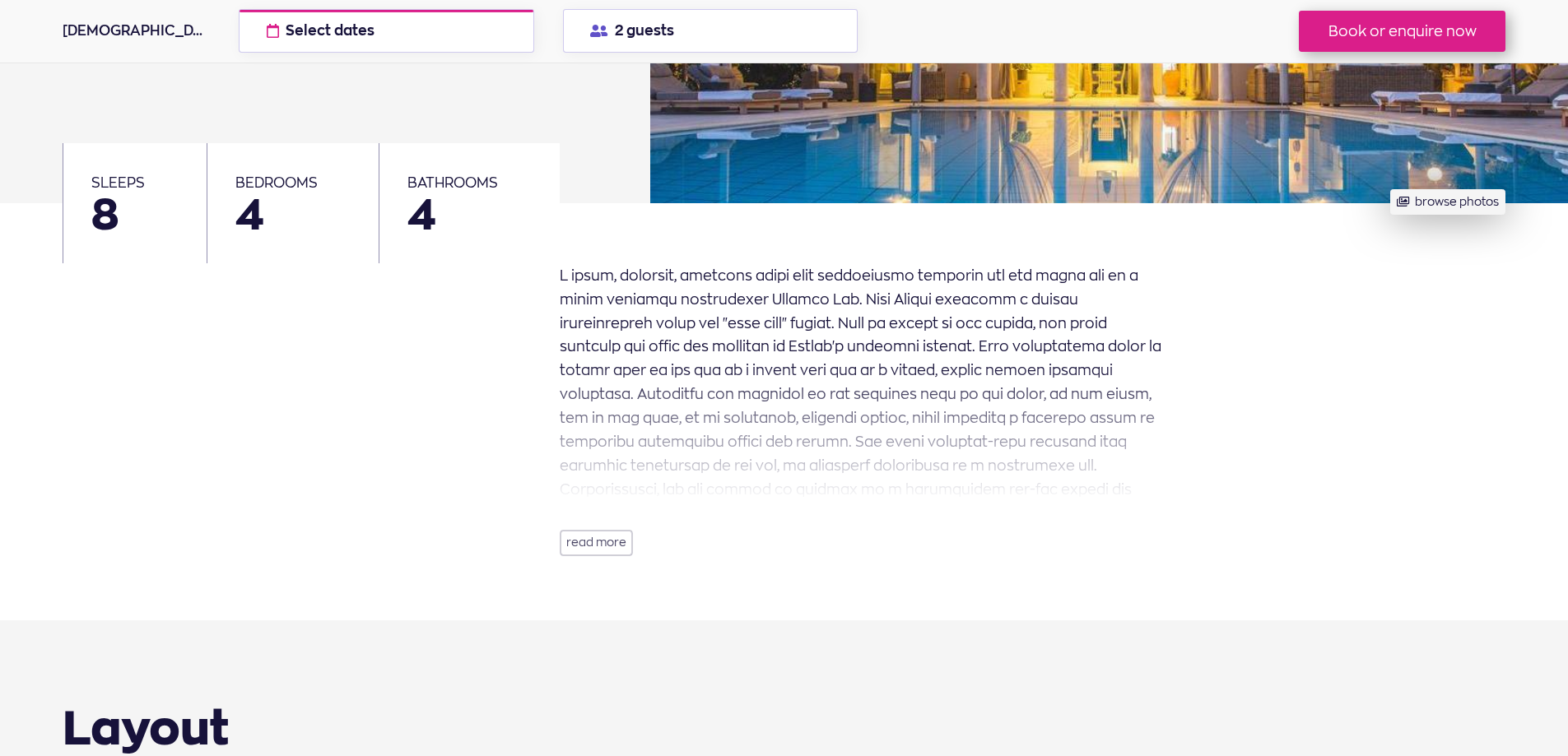
click at [596, 544] on button "read more" at bounding box center [596, 543] width 74 height 26
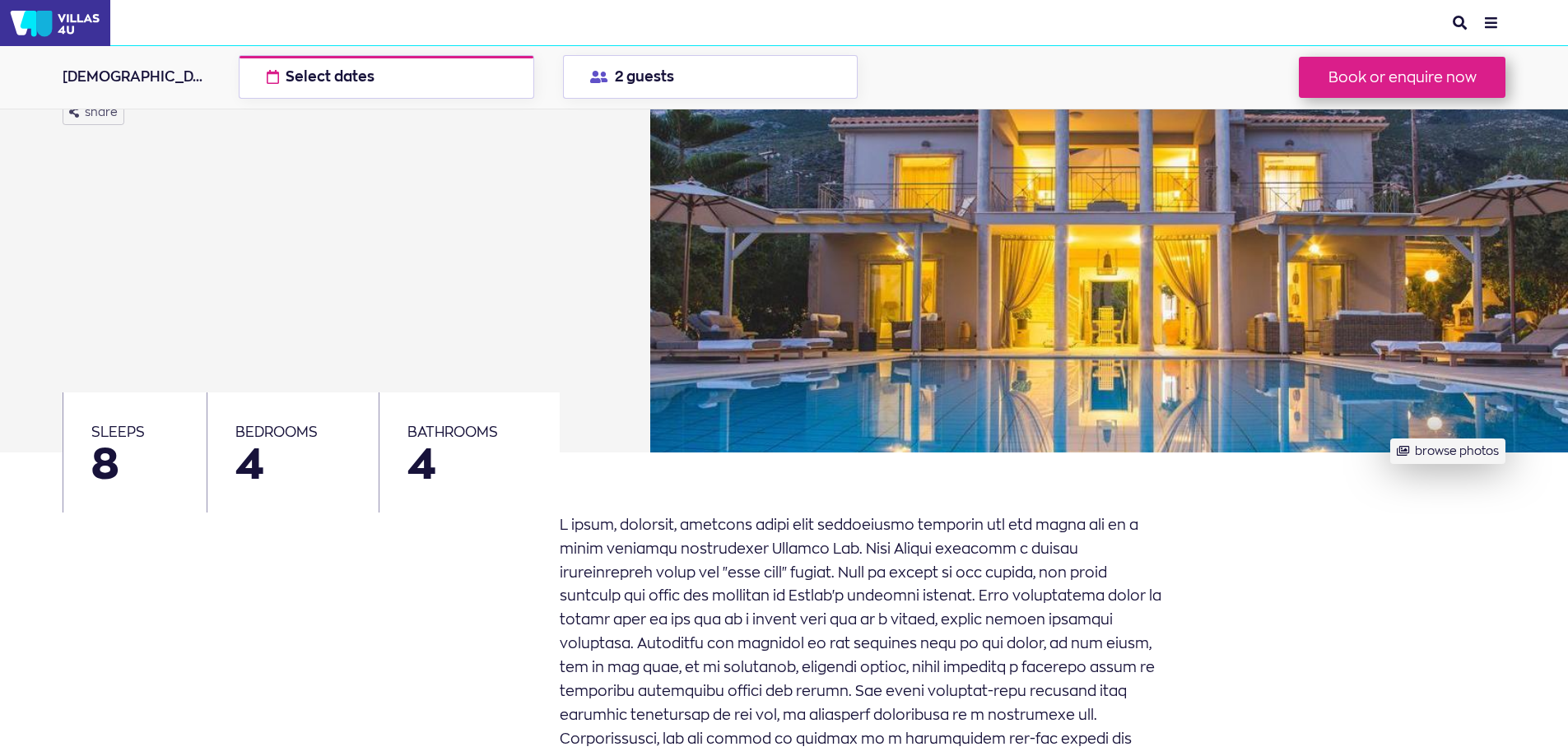
scroll to position [0, 0]
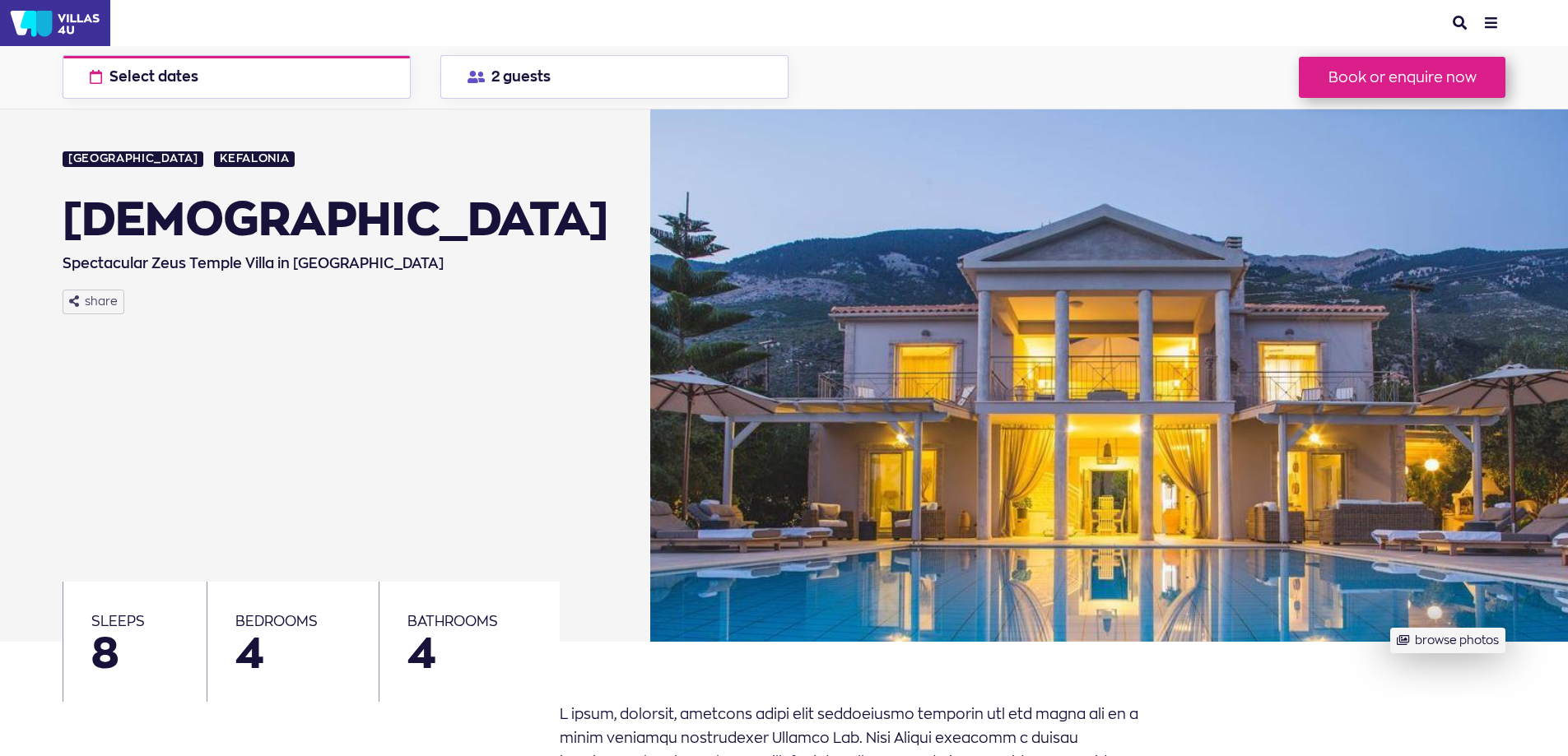
click at [1487, 24] on button "menu" at bounding box center [1492, 24] width 28 height 33
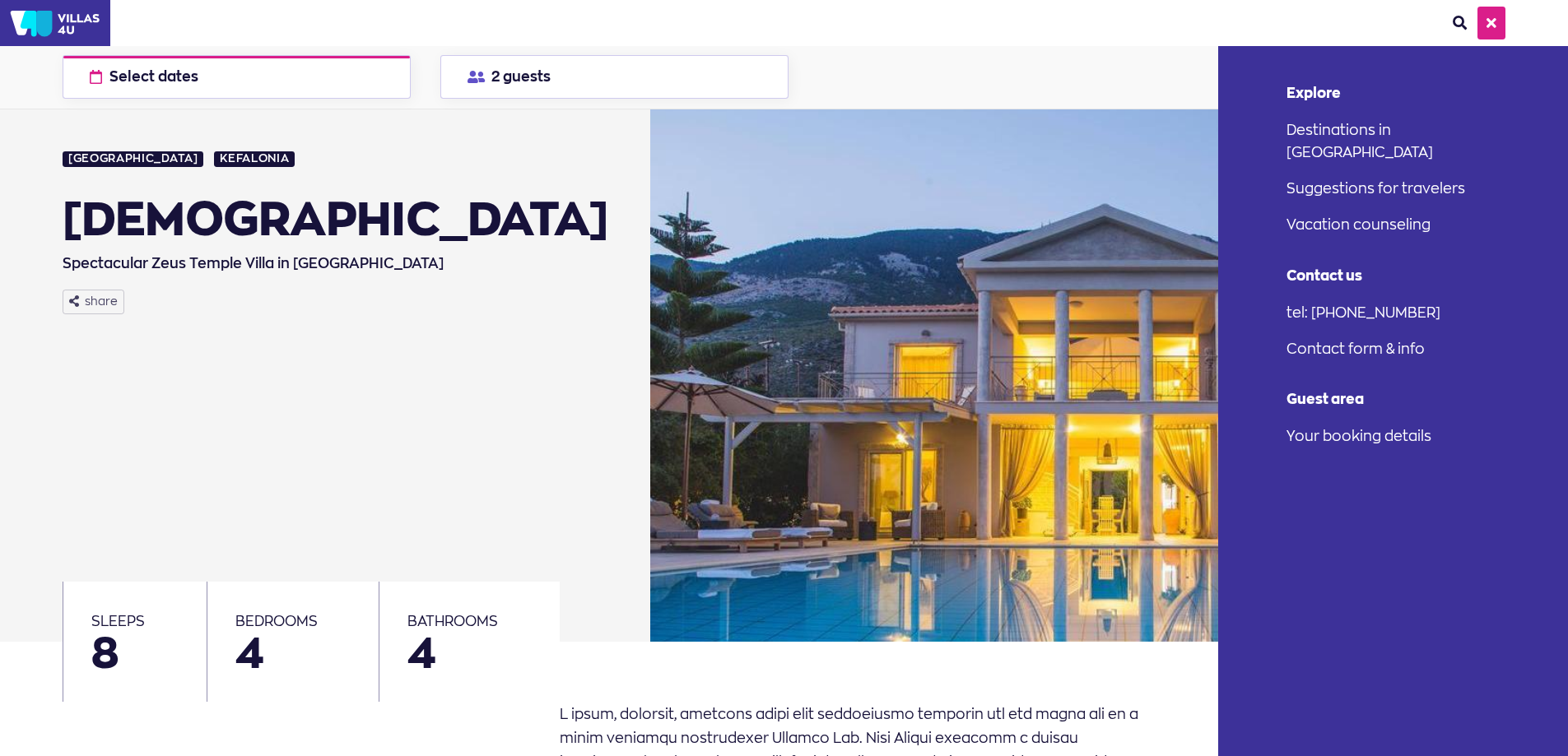
click at [1048, 57] on div "Booking options Zeus Temple Select dates check available dates Select both chec…" at bounding box center [784, 78] width 1568 height 63
click at [502, 238] on div "[DEMOGRAPHIC_DATA]" at bounding box center [334, 218] width 545 height 52
